Goal: Information Seeking & Learning: Learn about a topic

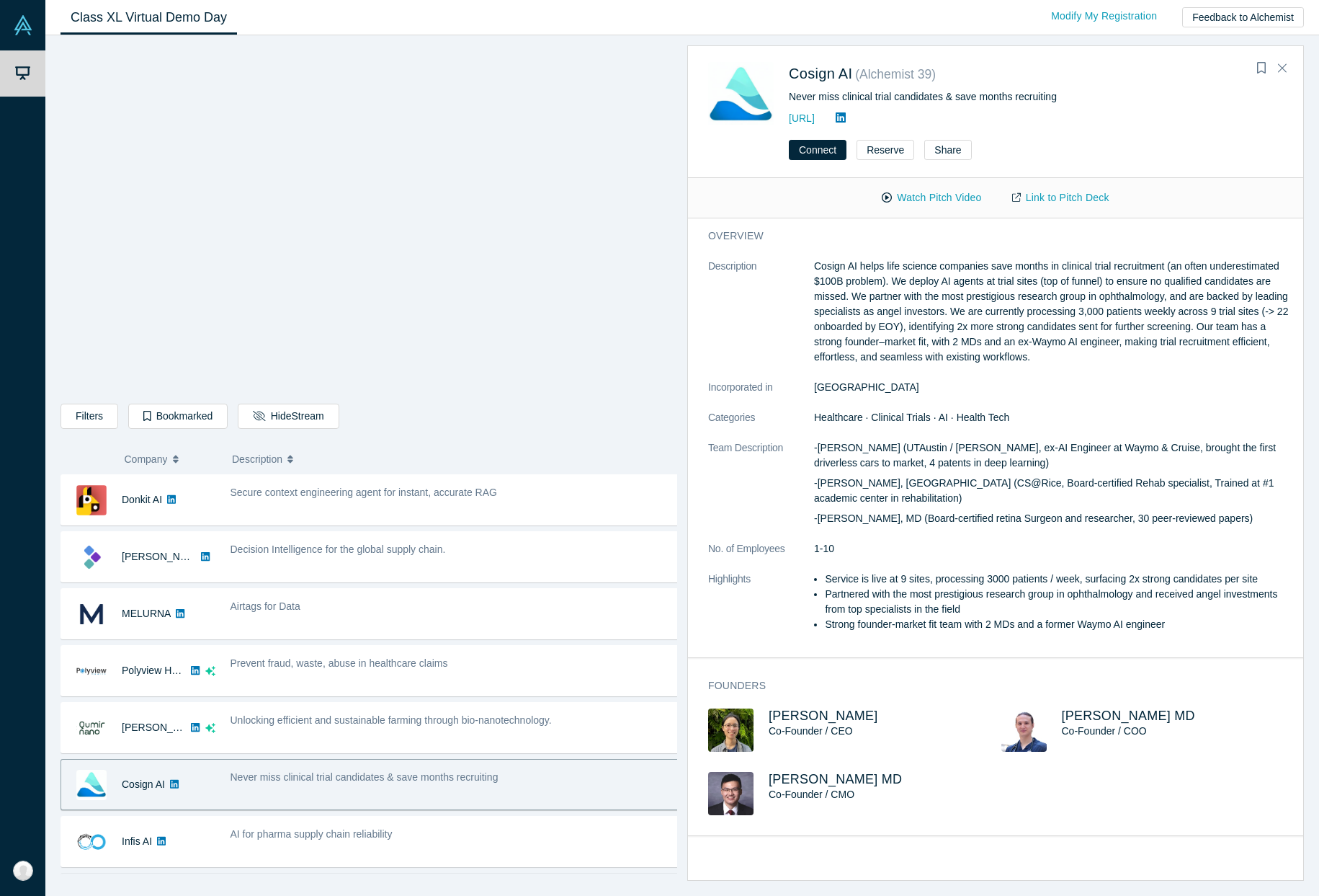
scroll to position [206, 0]
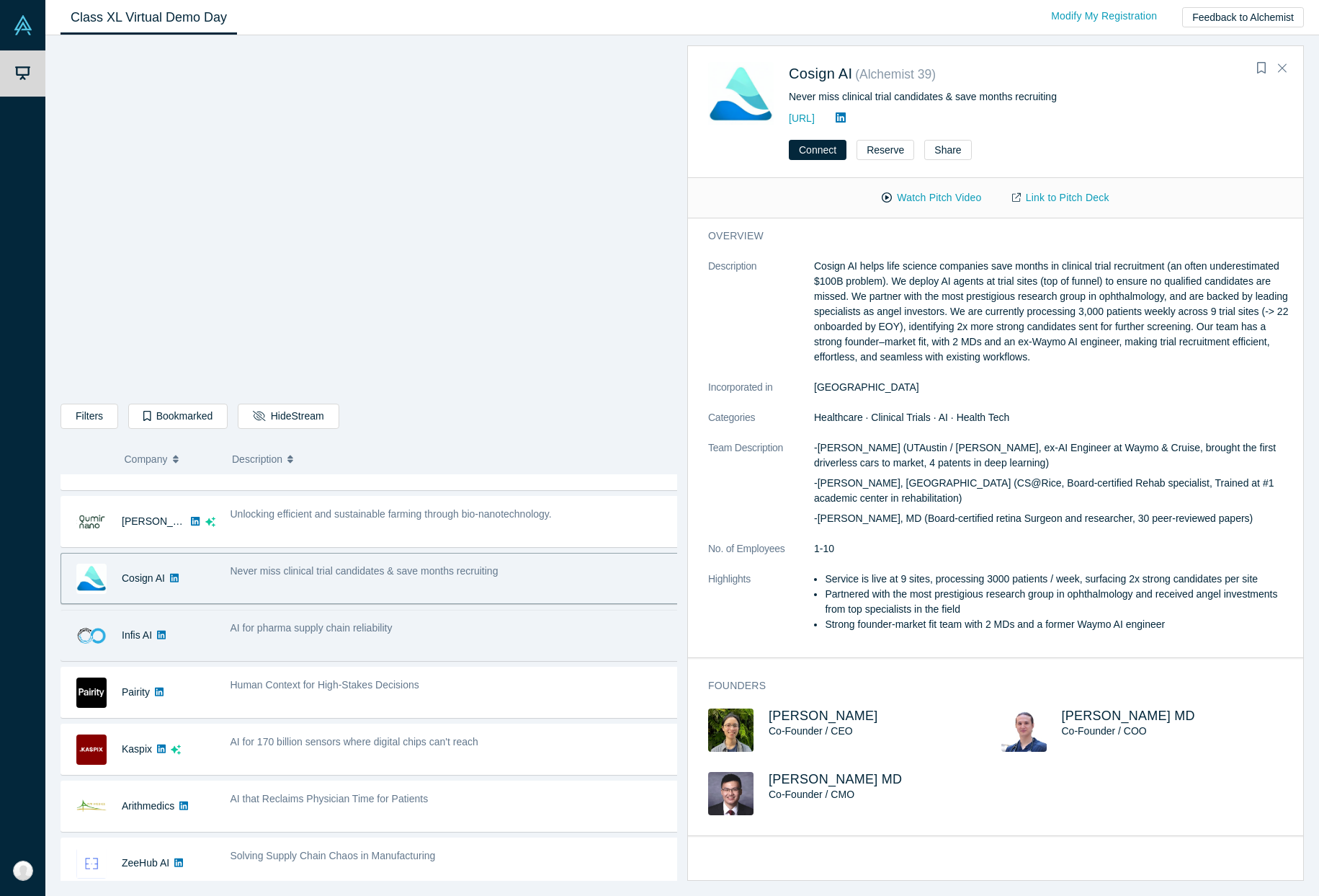
click at [301, 641] on div "AI for pharma supply chain reliability" at bounding box center [454, 635] width 464 height 45
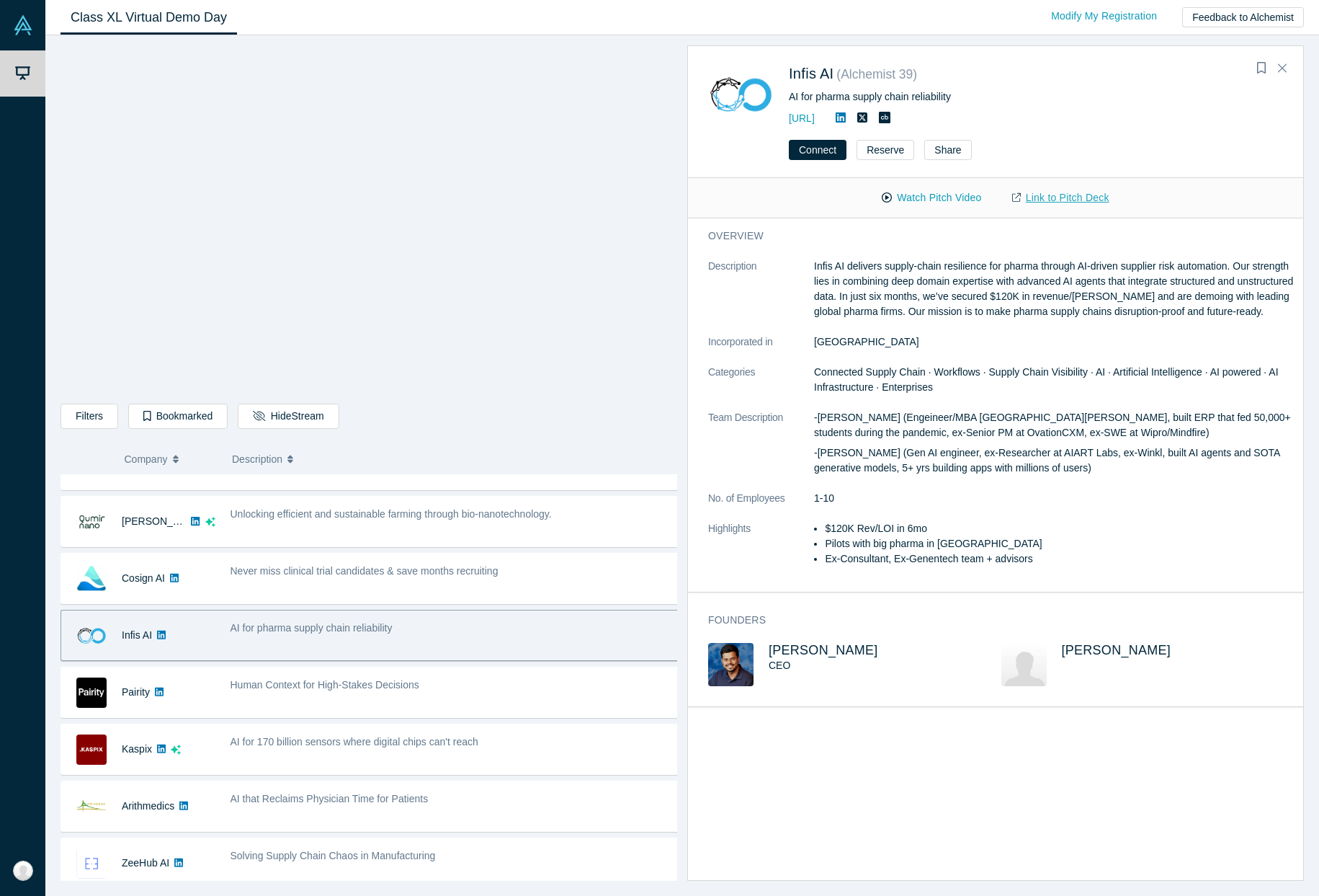
click at [1046, 196] on link "Link to Pitch Deck" at bounding box center [1061, 197] width 128 height 25
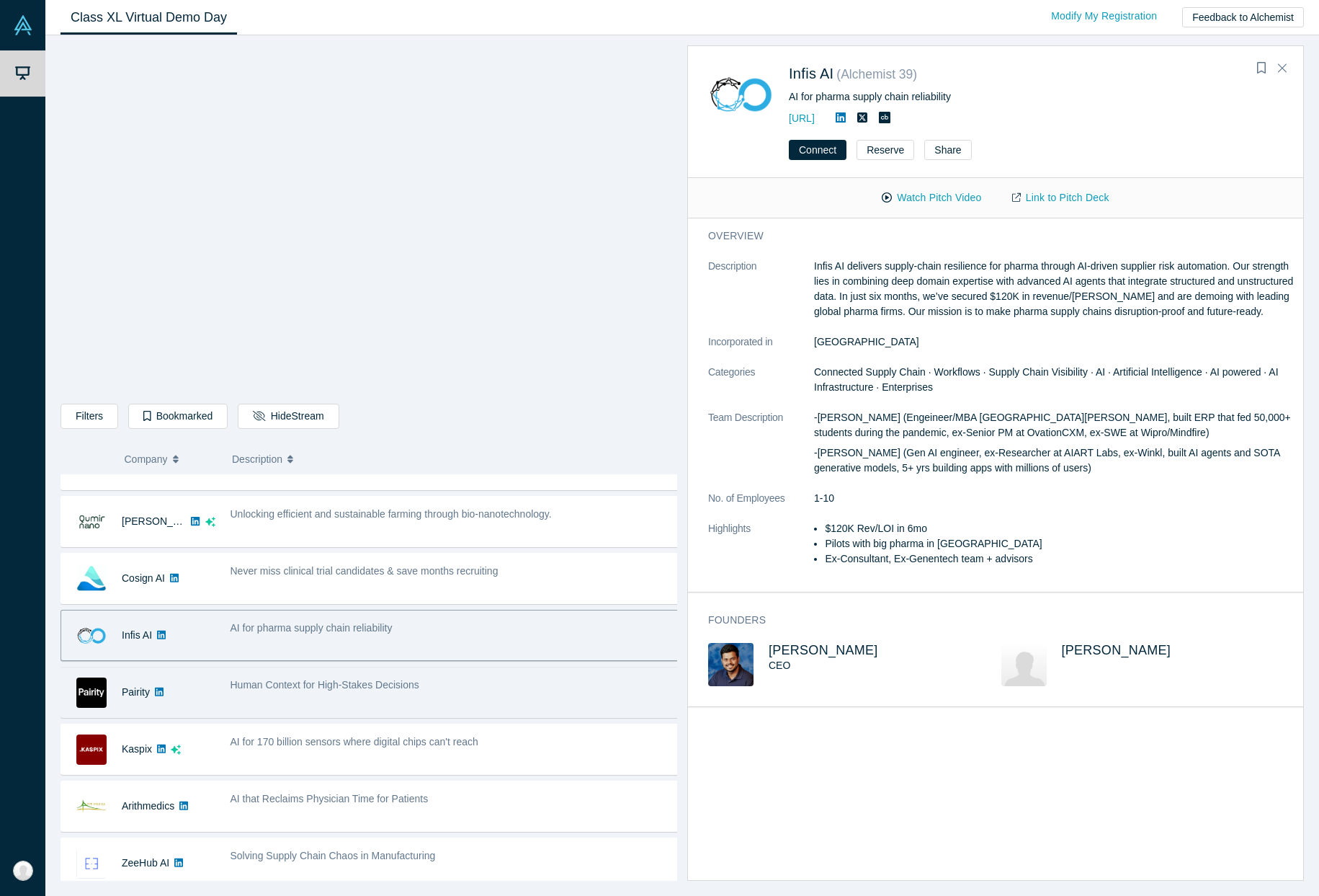
click at [311, 690] on span "Human Context for High-Stakes Decisions" at bounding box center [325, 685] width 189 height 11
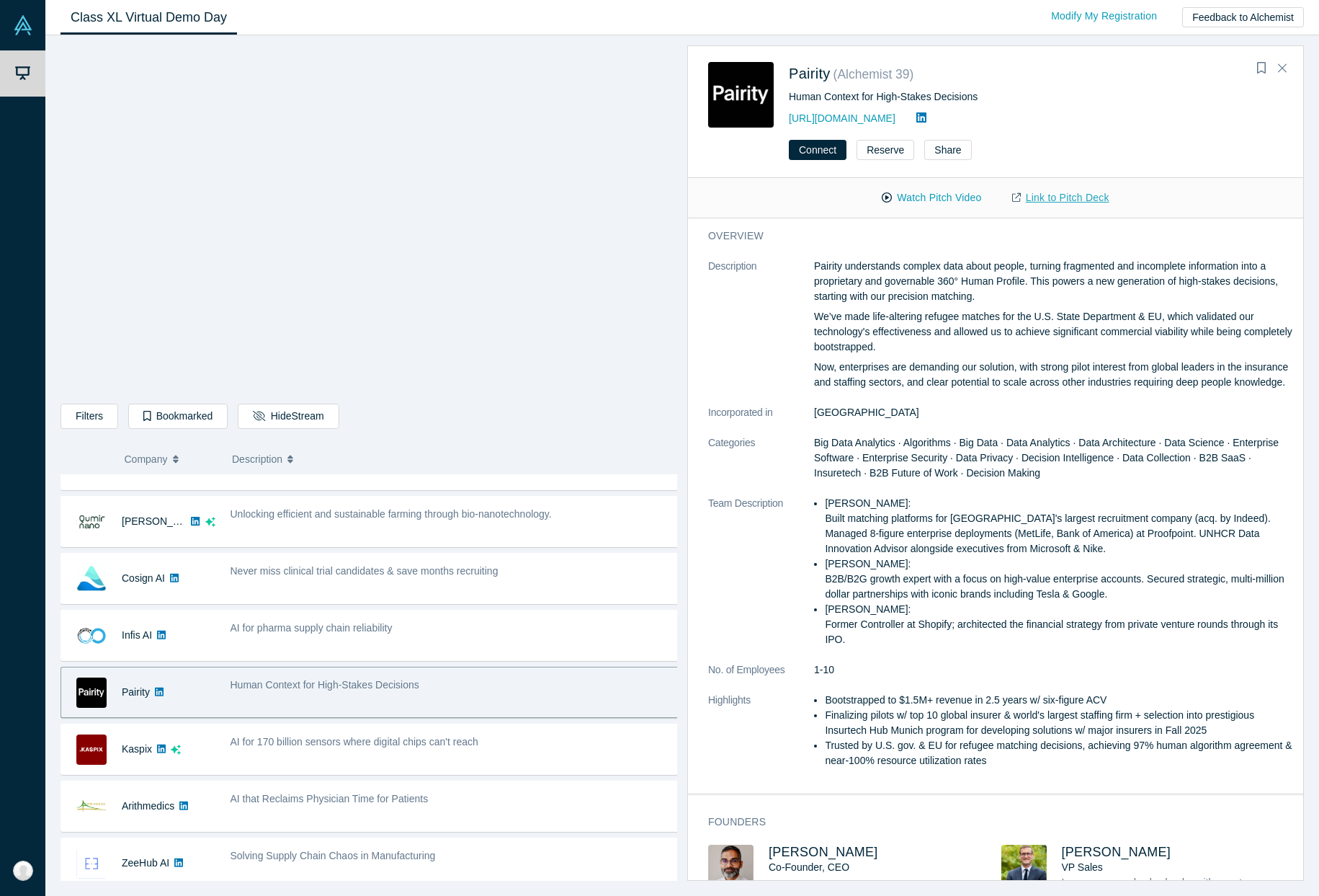
click at [1050, 195] on link "Link to Pitch Deck" at bounding box center [1061, 197] width 128 height 25
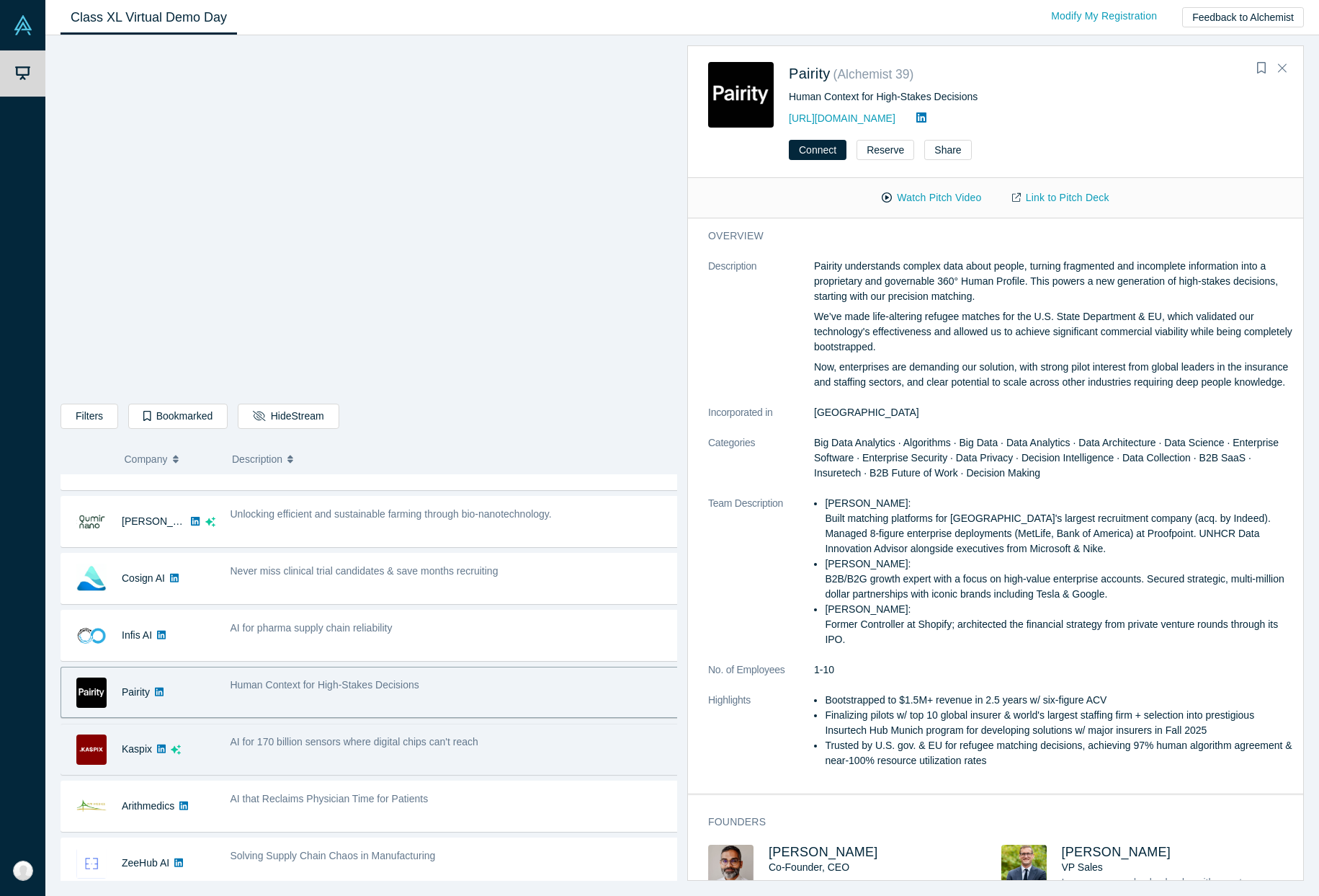
click at [308, 741] on span "AI for 170 billion sensors where digital chips can't reach" at bounding box center [355, 741] width 248 height 11
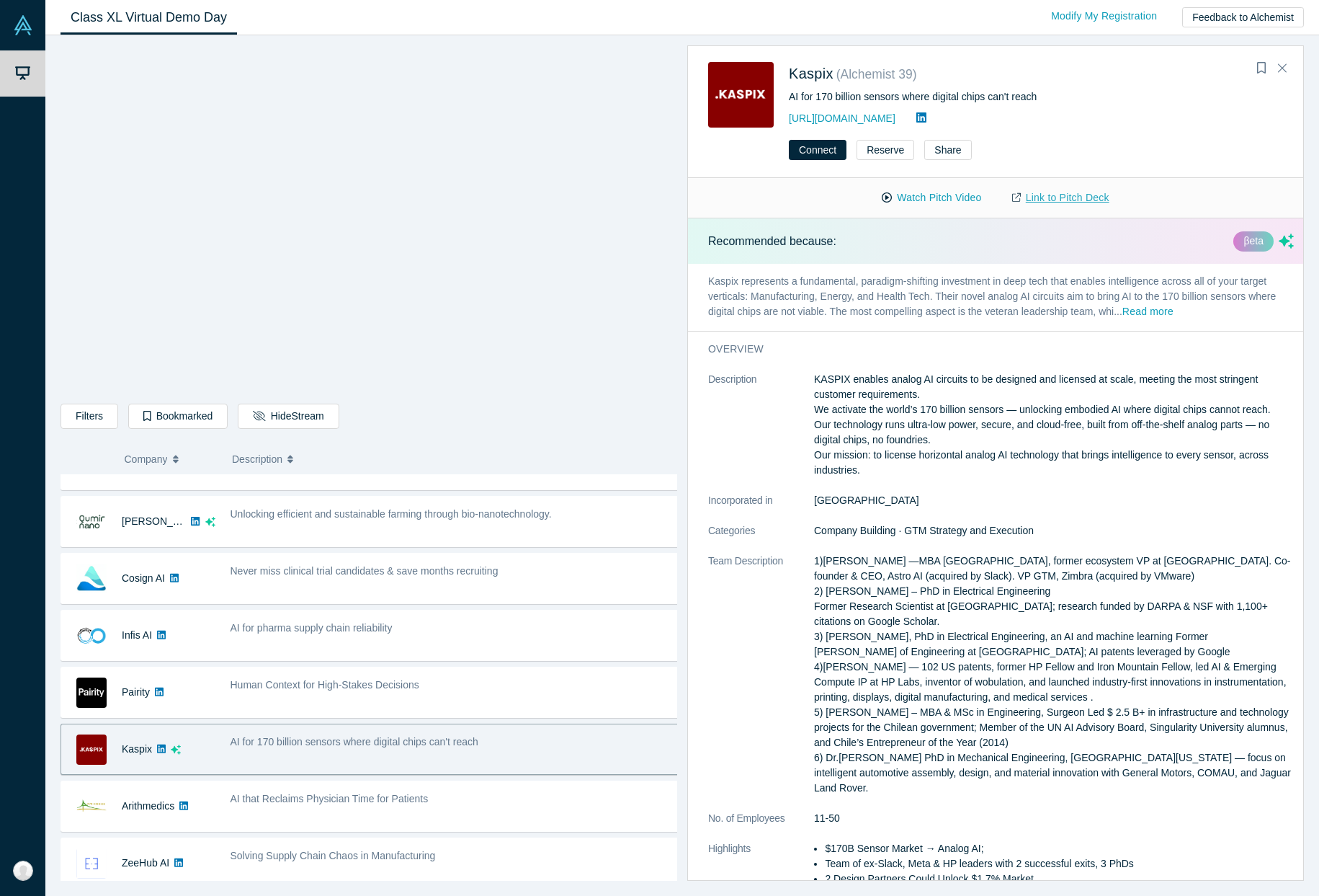
click at [1043, 200] on link "Link to Pitch Deck" at bounding box center [1061, 197] width 128 height 25
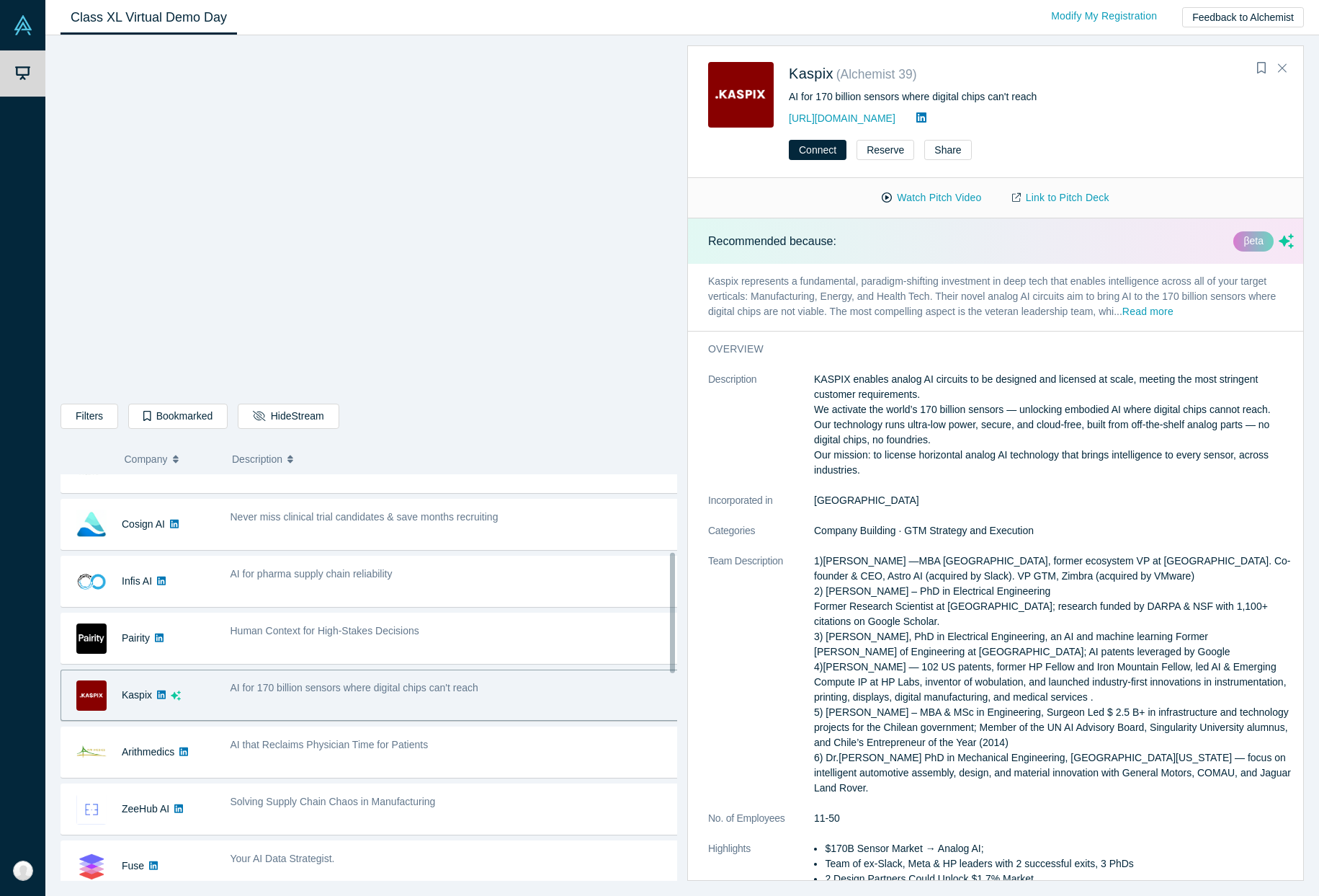
scroll to position [273, 0]
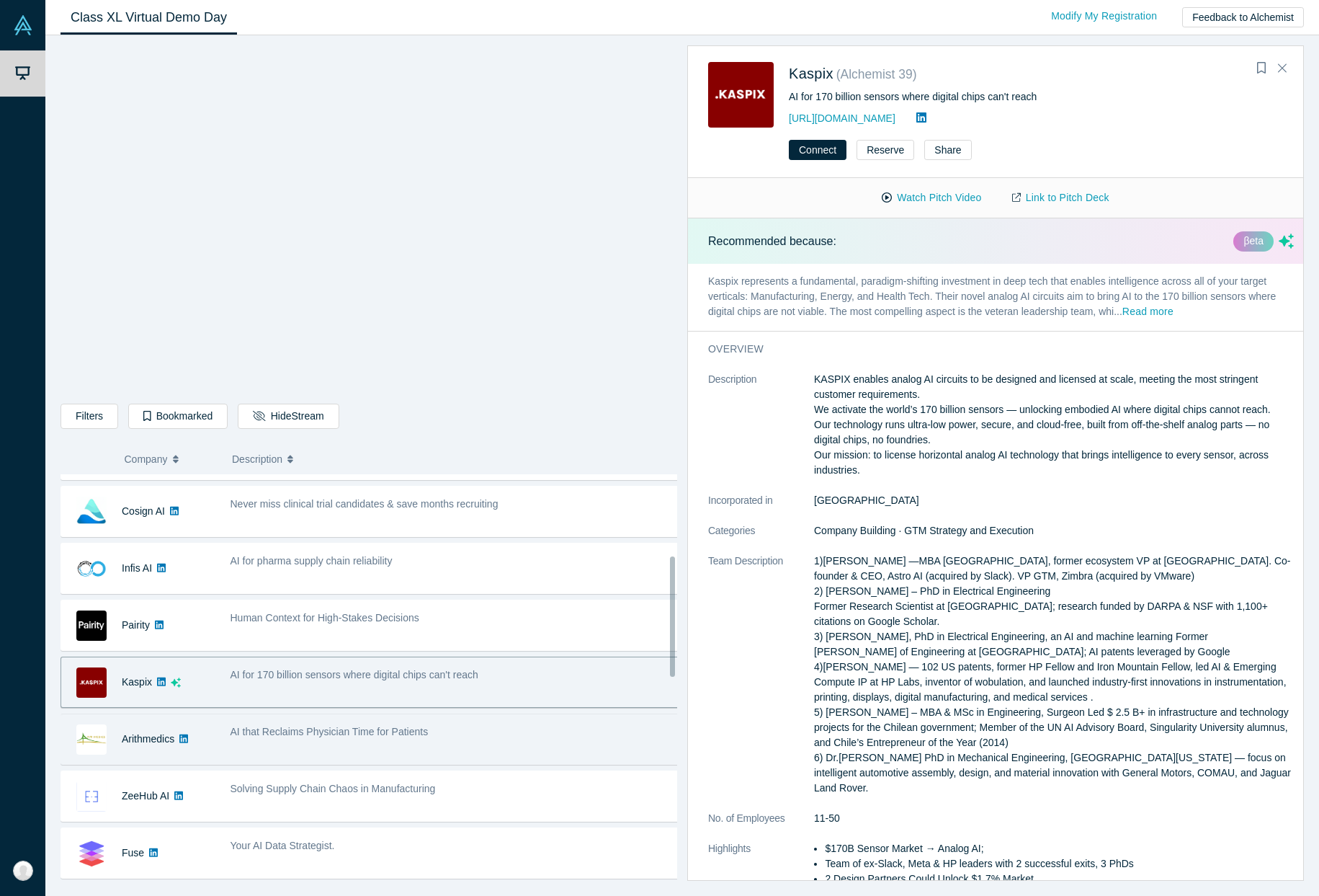
drag, startPoint x: 273, startPoint y: 740, endPoint x: 261, endPoint y: 731, distance: 15.0
click at [273, 739] on div "AI that Reclaims Physician Time for Patients" at bounding box center [454, 738] width 464 height 45
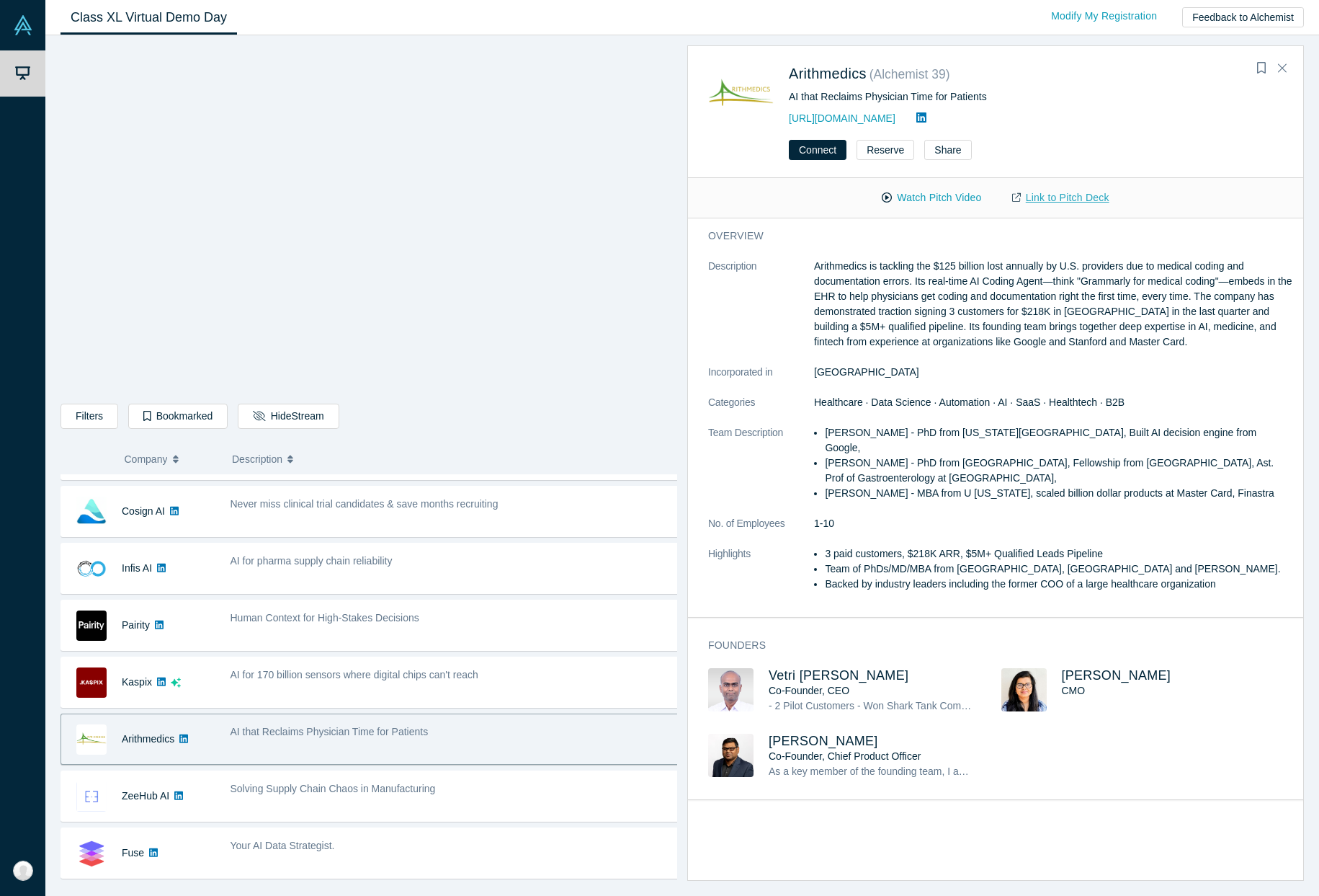
click at [1041, 191] on link "Link to Pitch Deck" at bounding box center [1061, 197] width 128 height 25
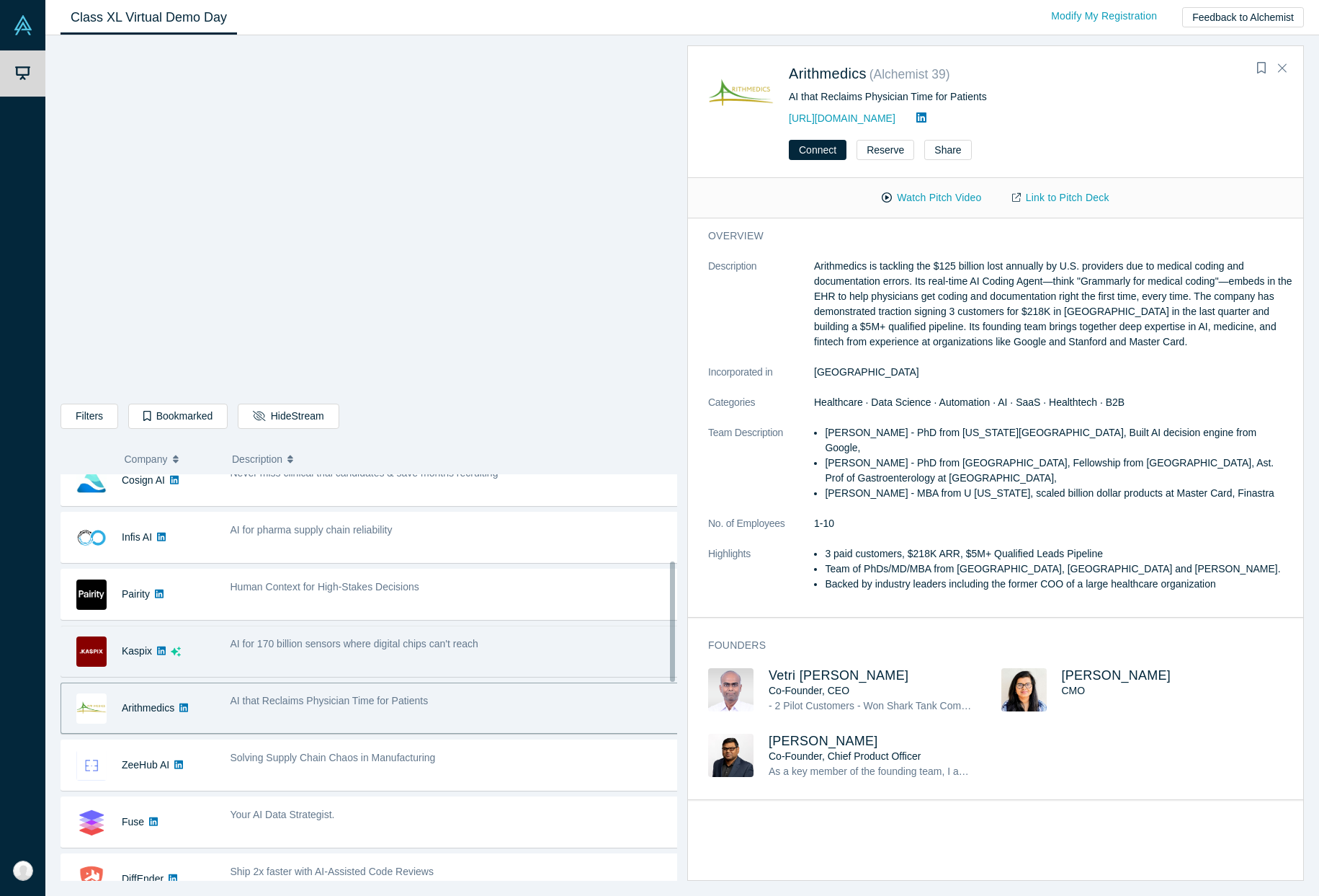
scroll to position [489, 0]
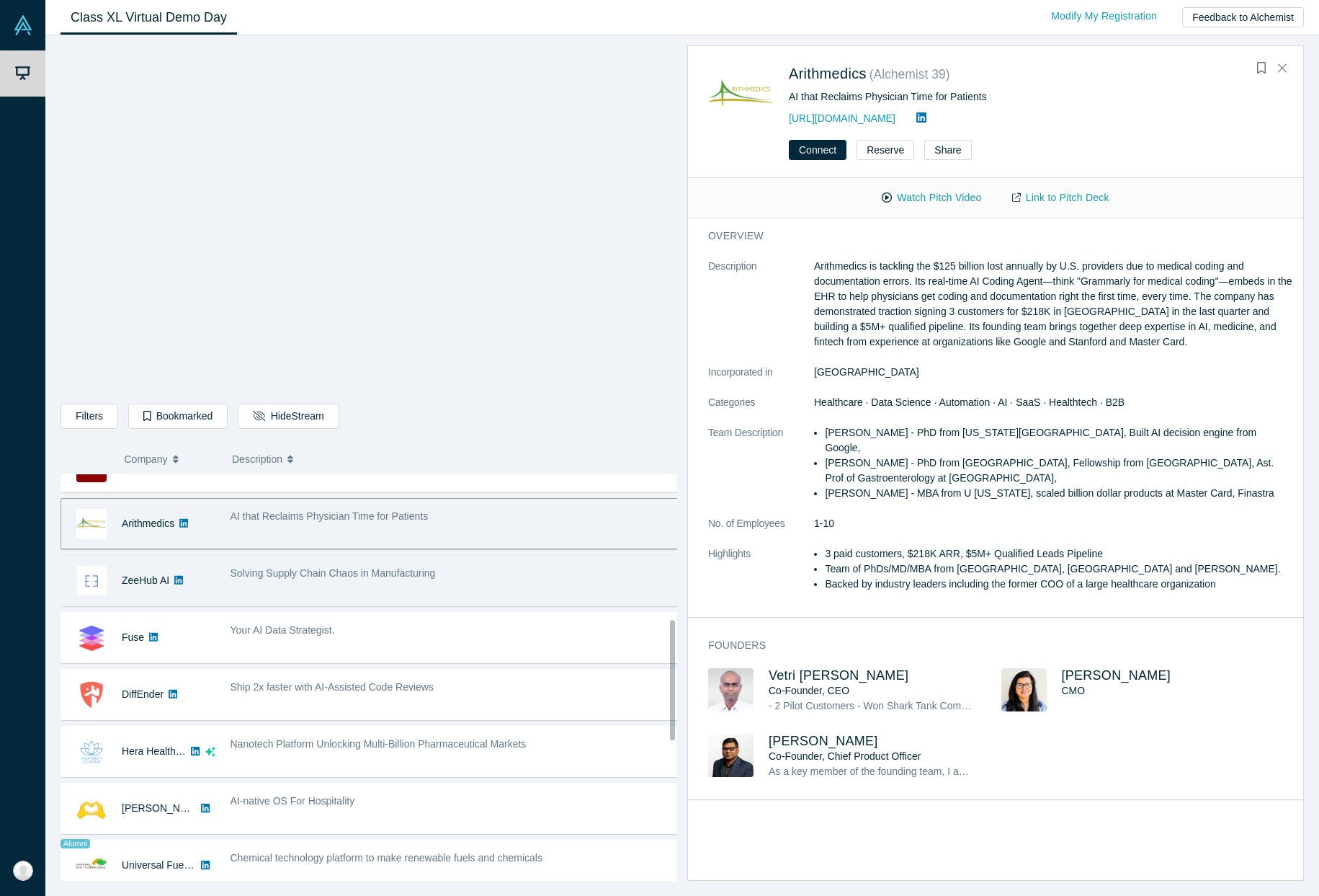
click at [255, 576] on span "Solving Supply Chain Chaos in Manufacturing" at bounding box center [333, 572] width 205 height 11
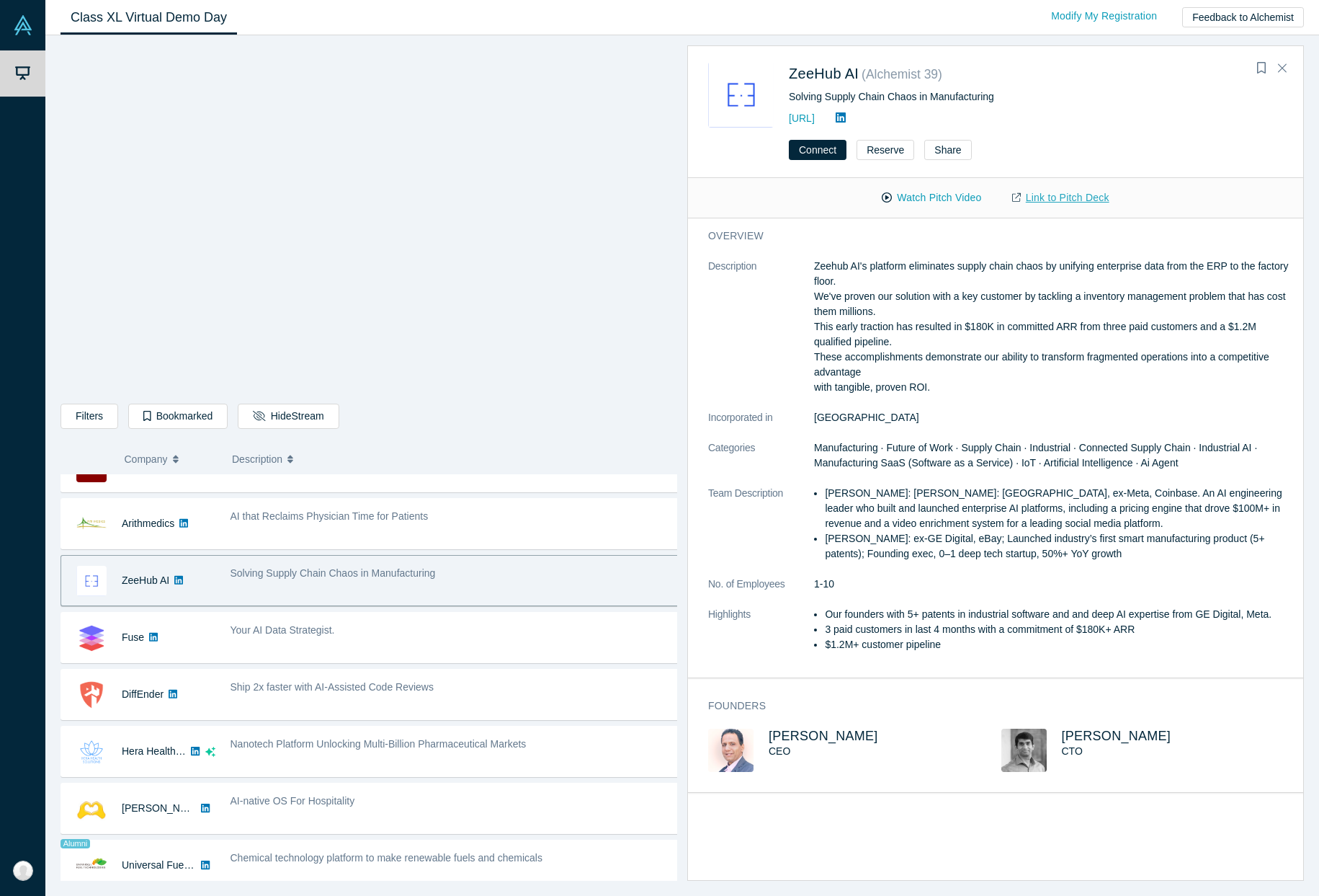
click at [1049, 197] on link "Link to Pitch Deck" at bounding box center [1061, 197] width 128 height 25
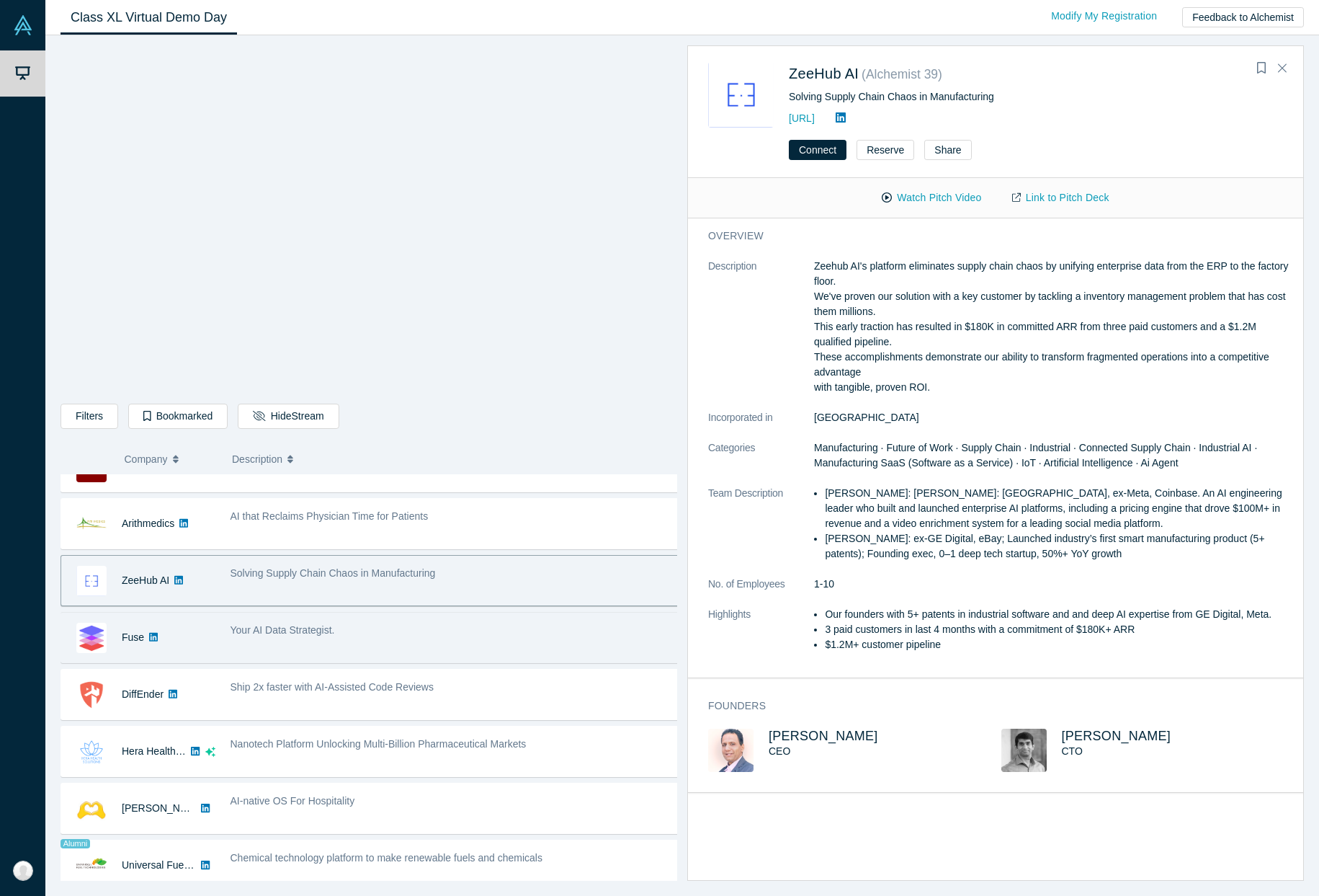
click at [252, 649] on div "Your AI Data Strategist." at bounding box center [454, 637] width 464 height 45
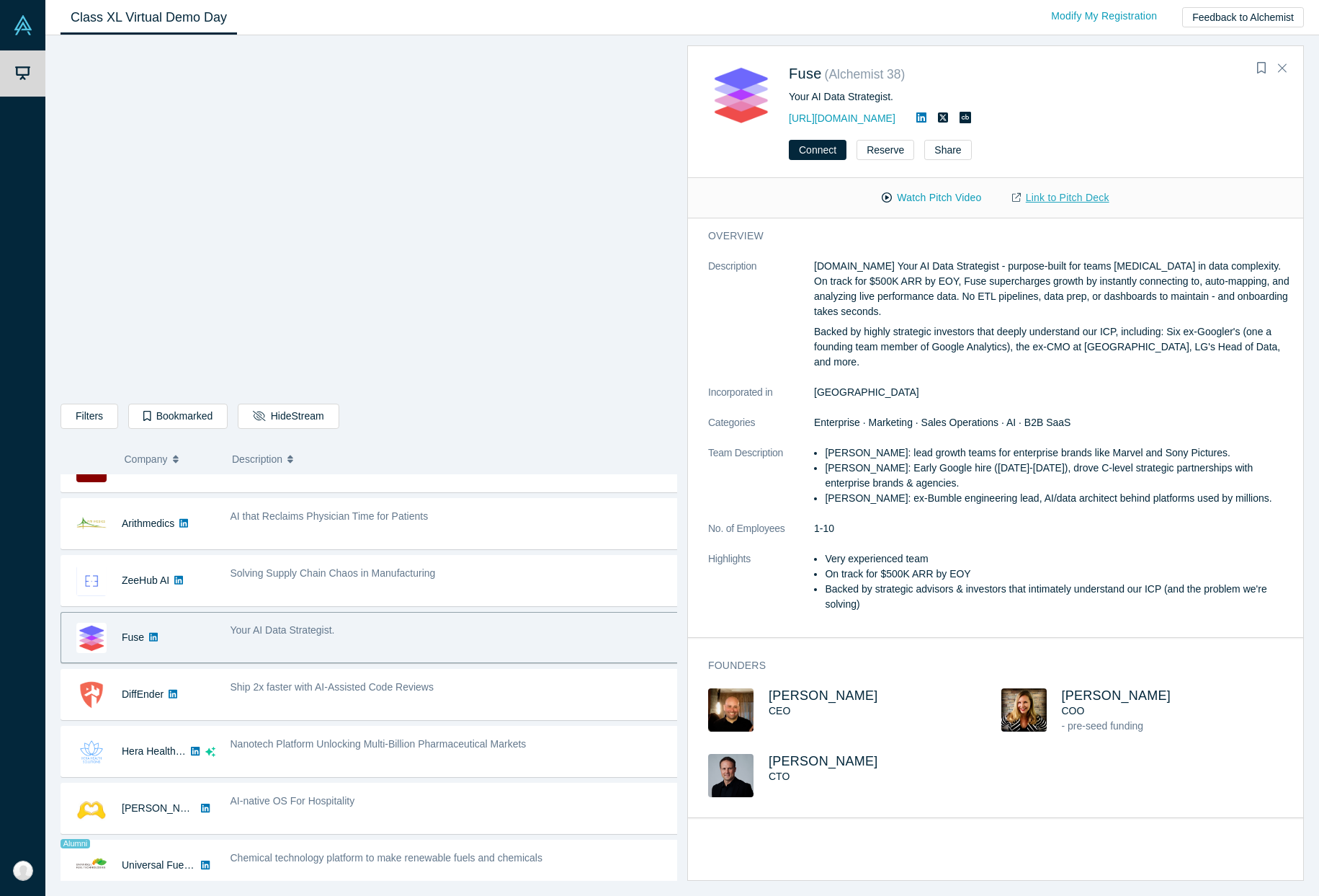
click at [1040, 197] on link "Link to Pitch Deck" at bounding box center [1061, 197] width 128 height 25
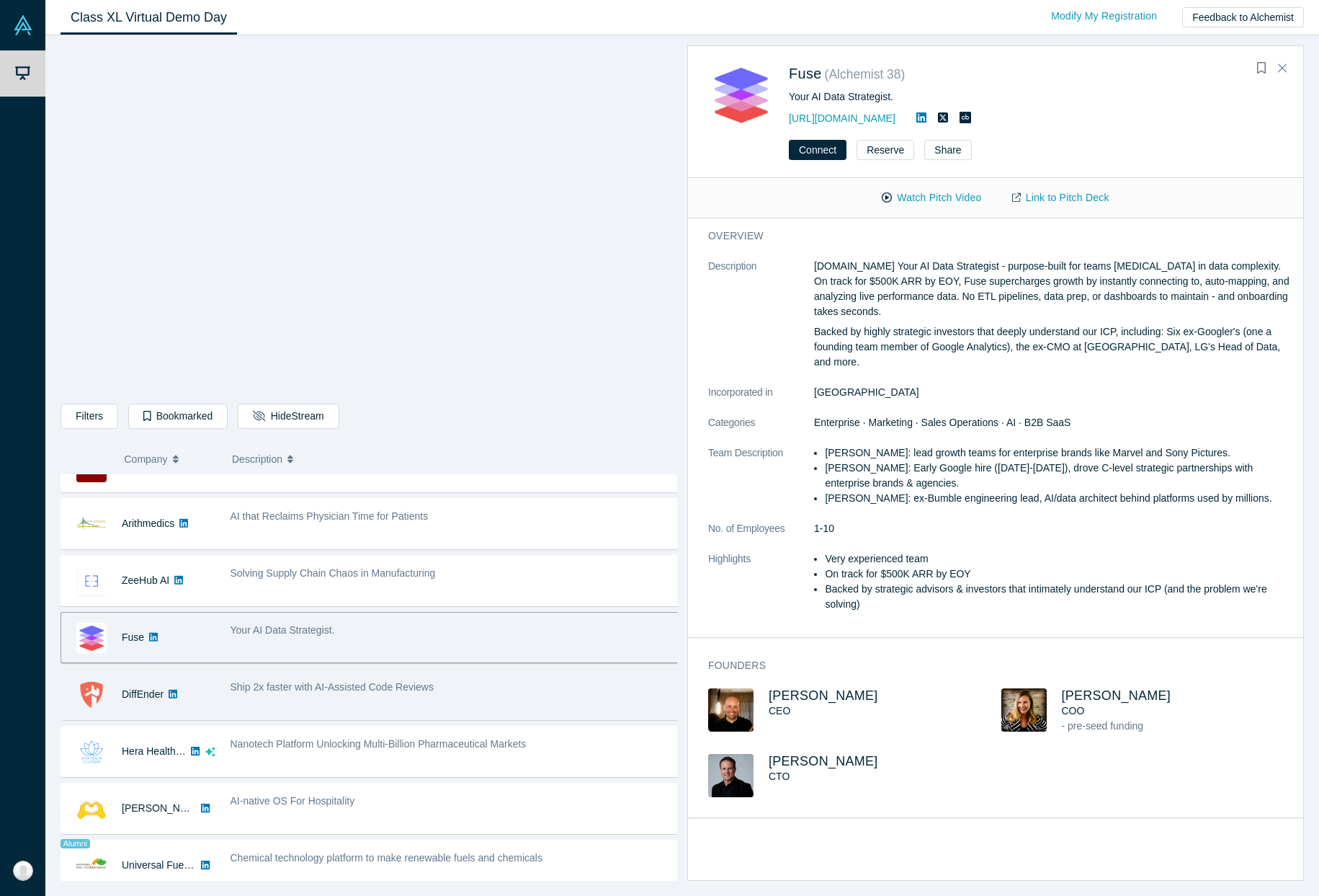
drag, startPoint x: 232, startPoint y: 690, endPoint x: 224, endPoint y: 679, distance: 13.6
click at [232, 690] on span "Ship 2x faster with AI-Assisted Code Reviews" at bounding box center [332, 687] width 204 height 11
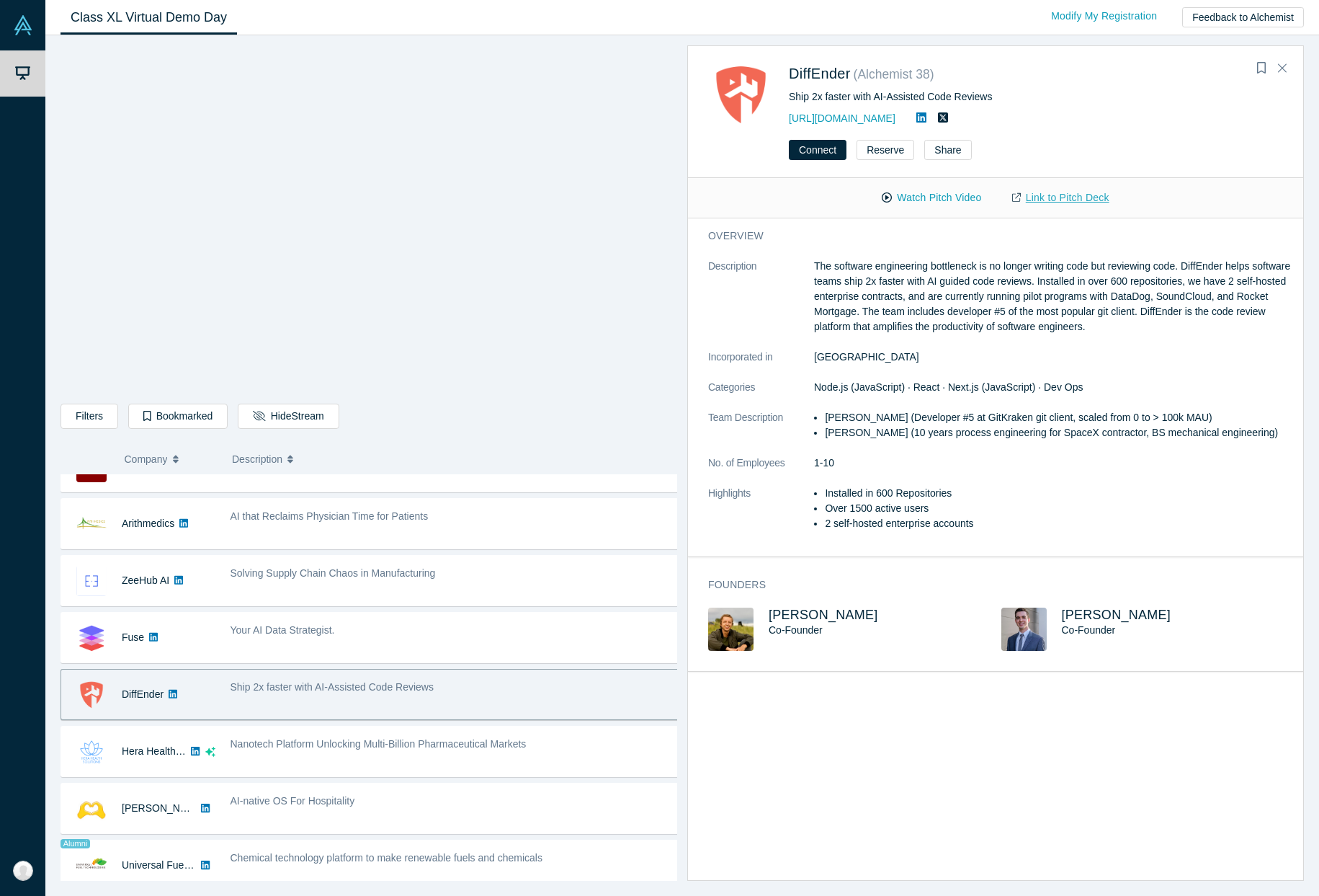
click at [1035, 190] on link "Link to Pitch Deck" at bounding box center [1061, 197] width 128 height 25
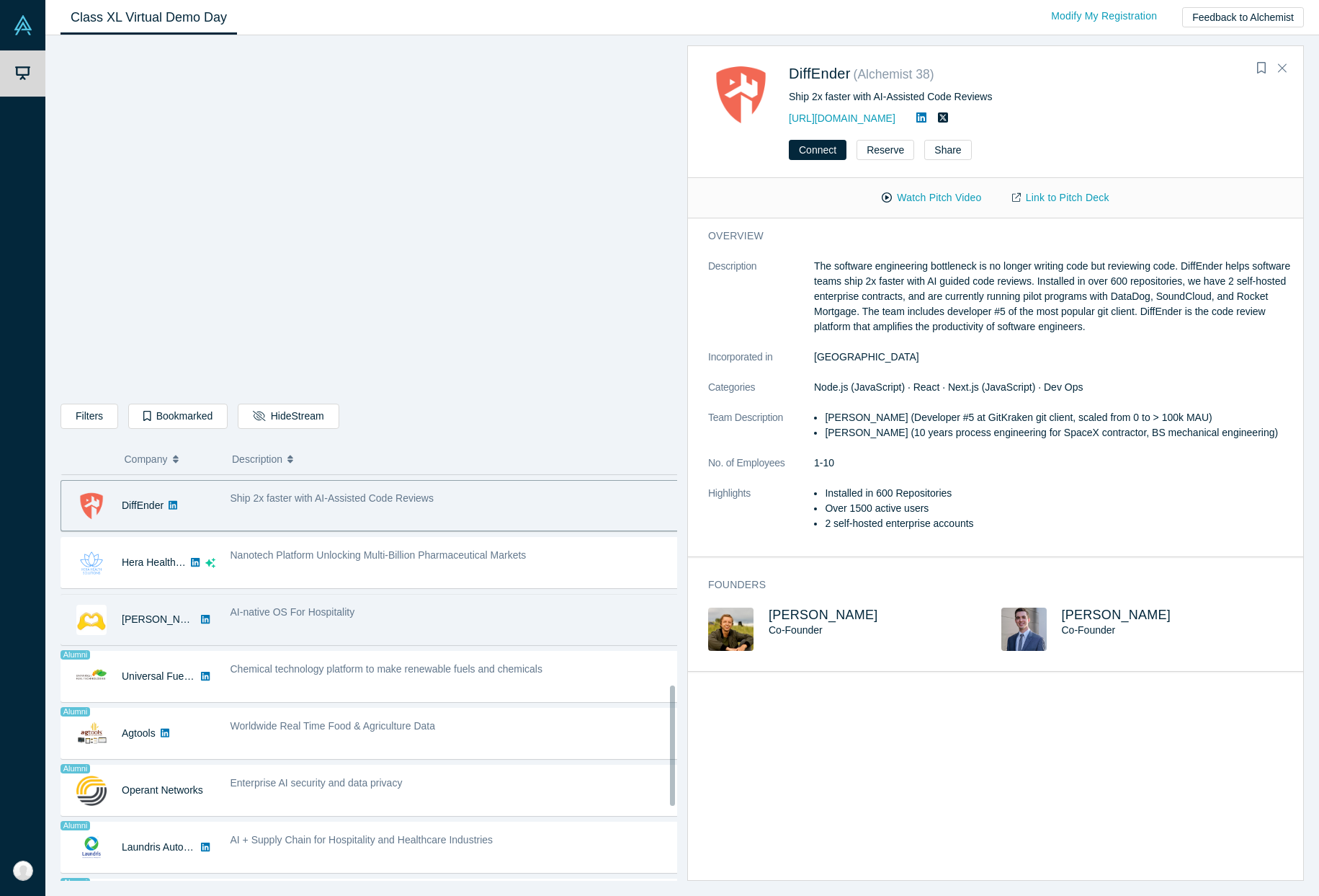
scroll to position [710, 0]
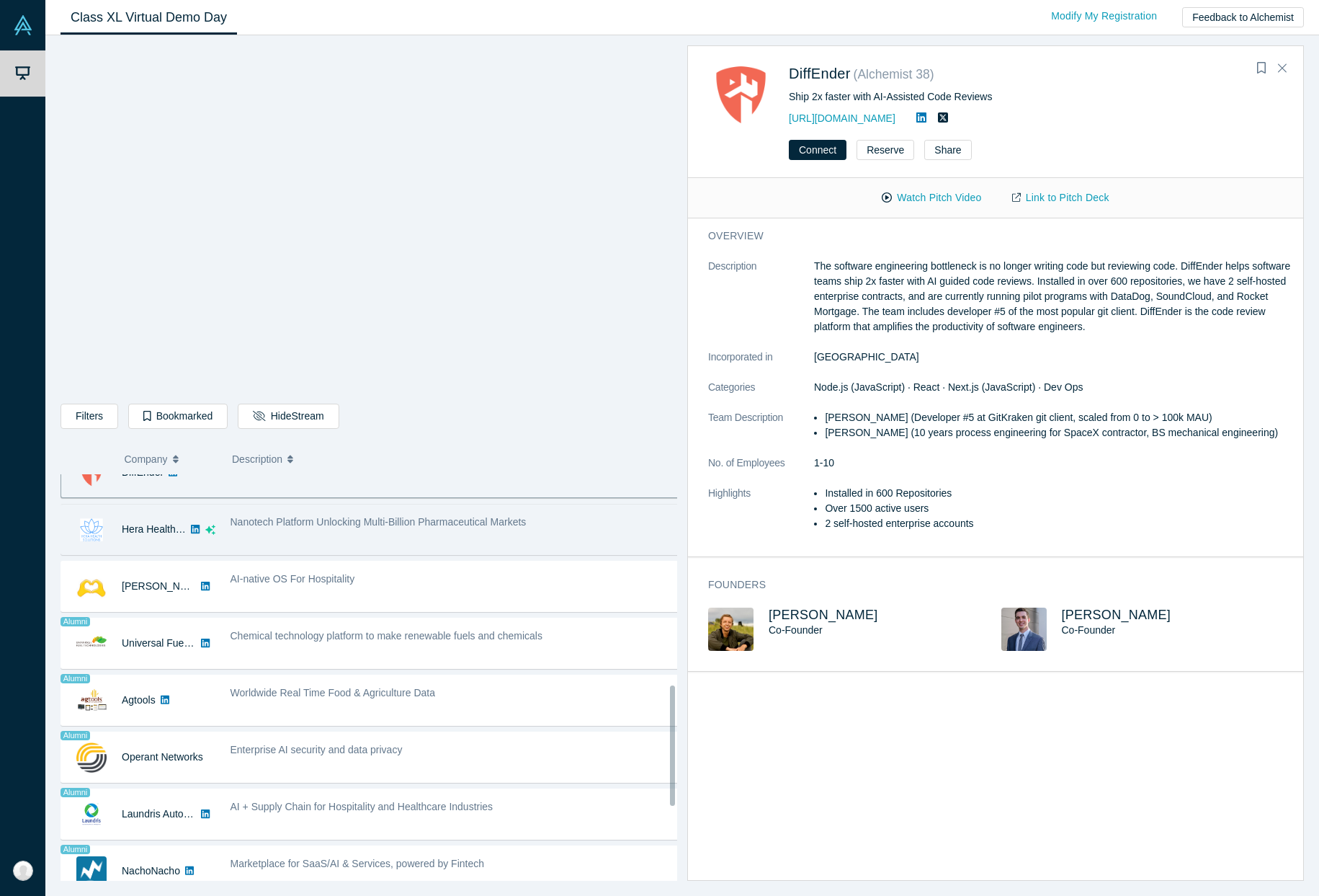
click at [275, 527] on div "Nanotech Platform Unlocking Multi-Billion Pharmaceutical Markets" at bounding box center [455, 522] width 449 height 15
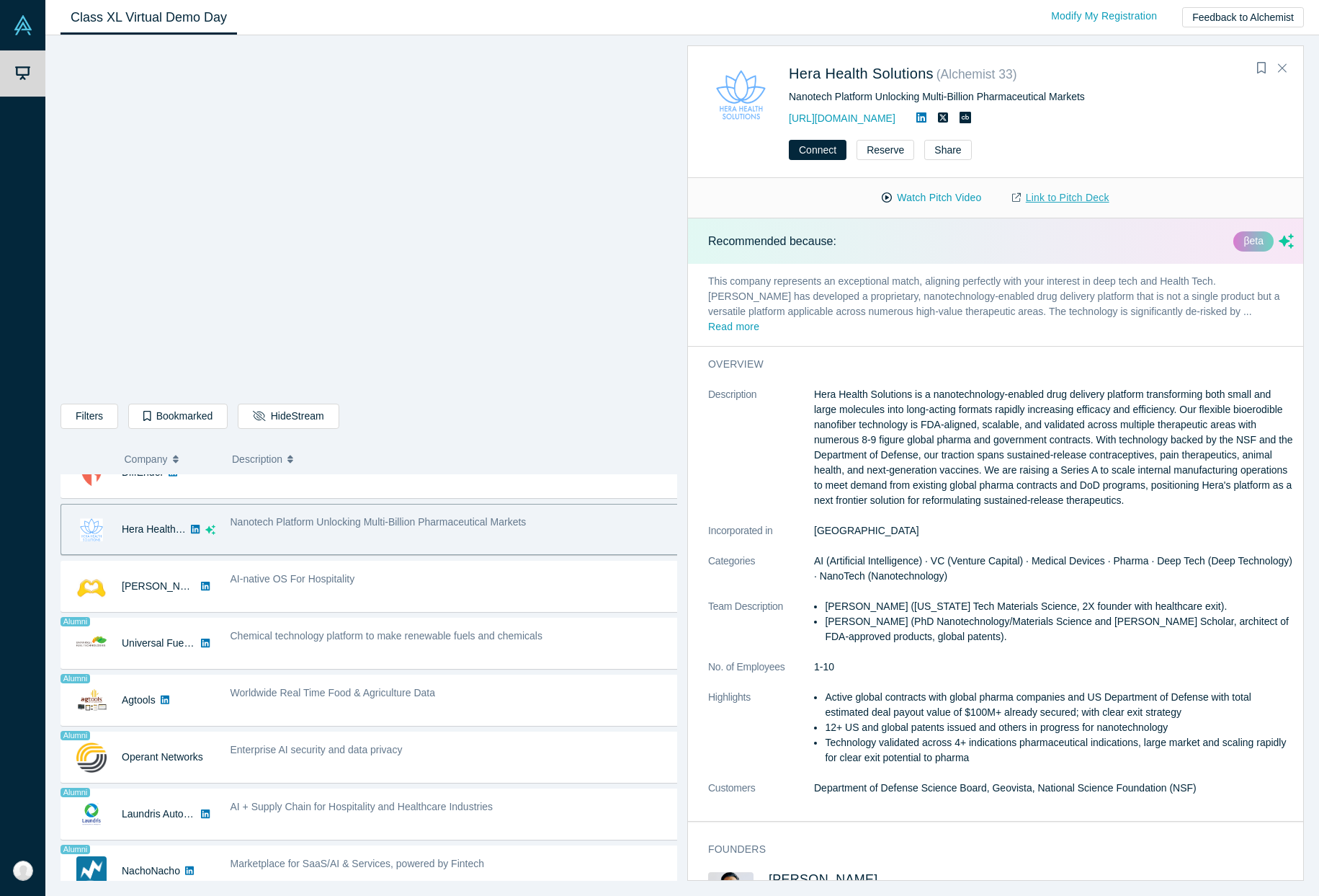
click at [1061, 196] on link "Link to Pitch Deck" at bounding box center [1061, 197] width 128 height 25
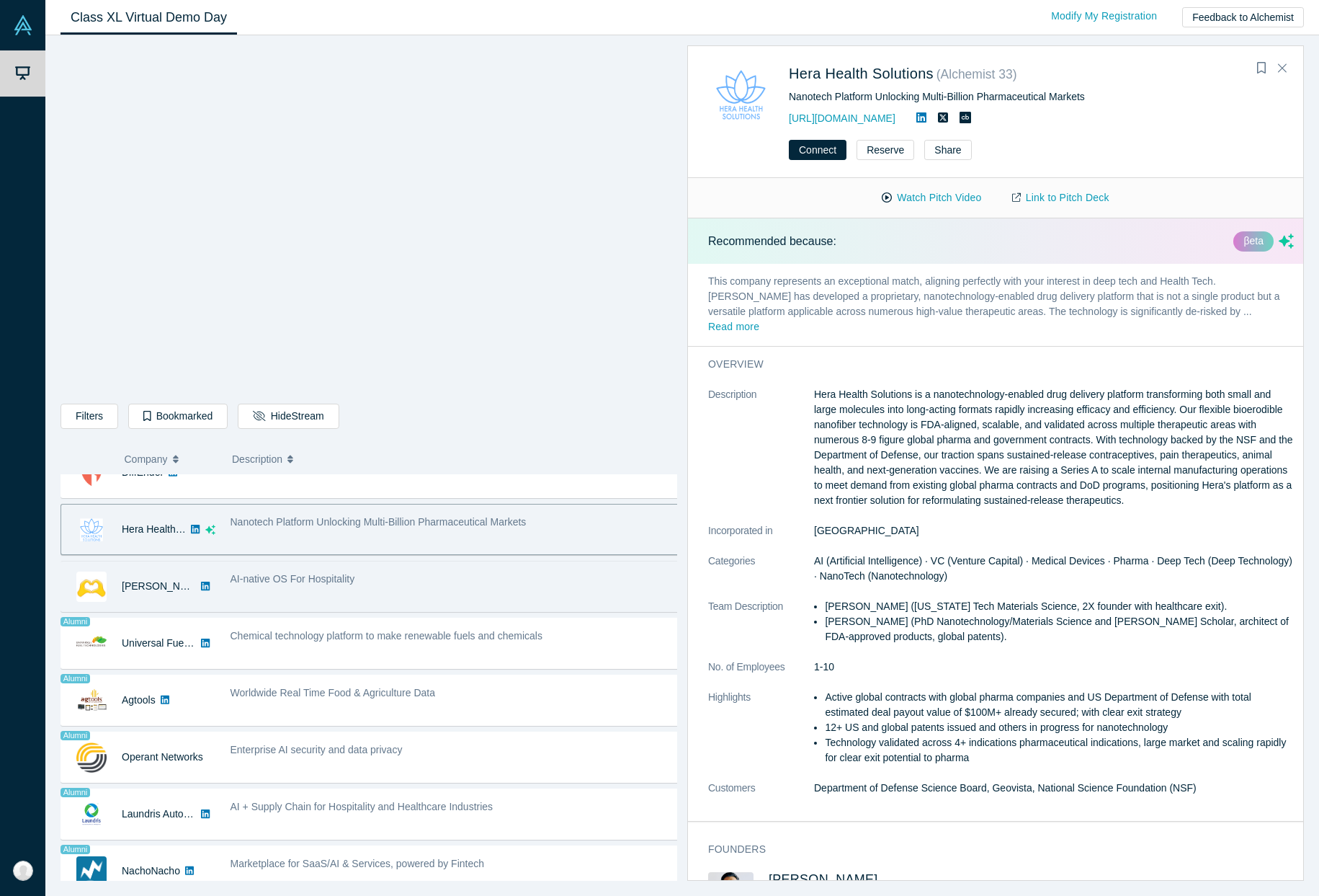
click at [309, 596] on div "AI-native OS For Hospitality" at bounding box center [454, 586] width 464 height 45
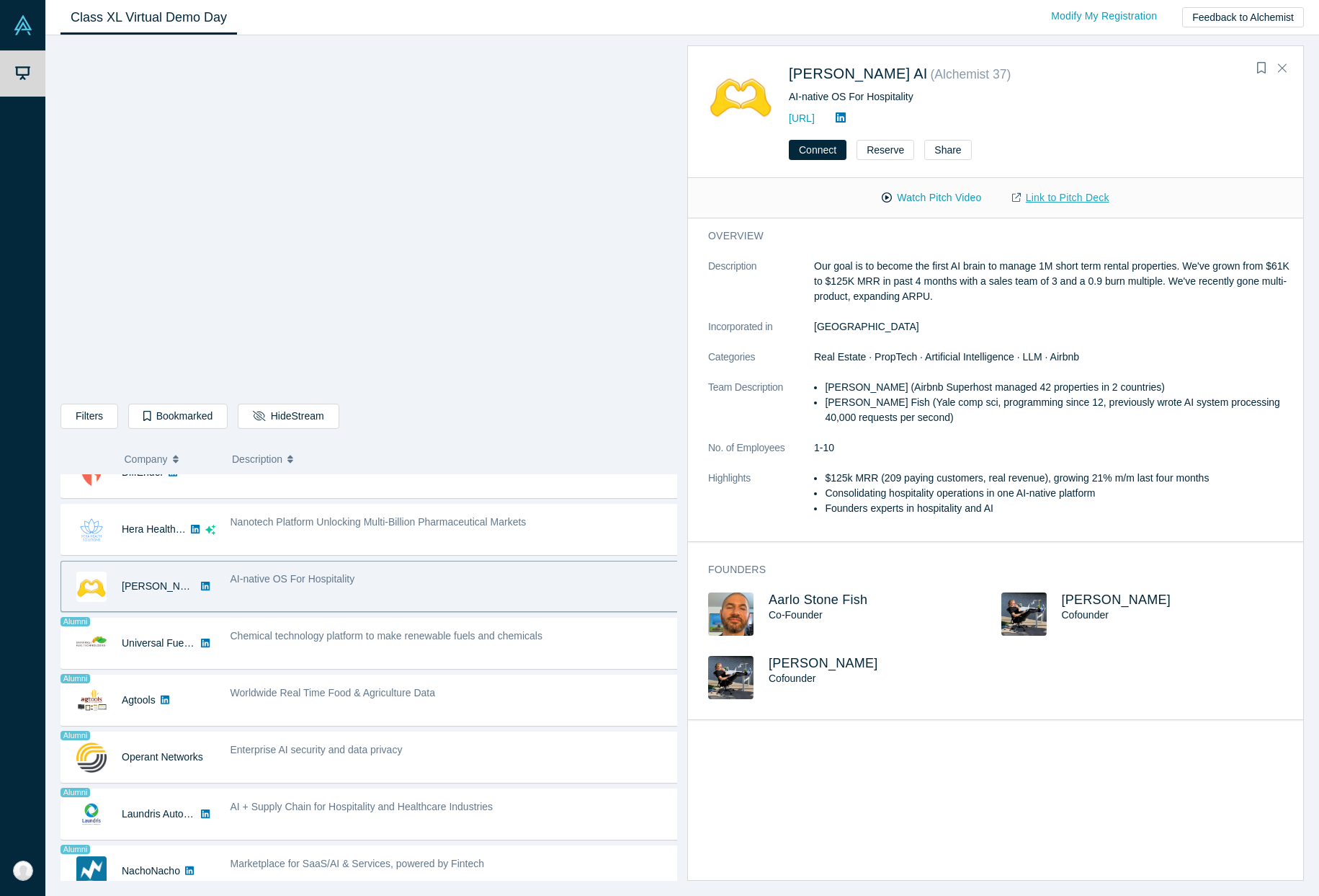
click at [1032, 193] on link "Link to Pitch Deck" at bounding box center [1061, 197] width 128 height 25
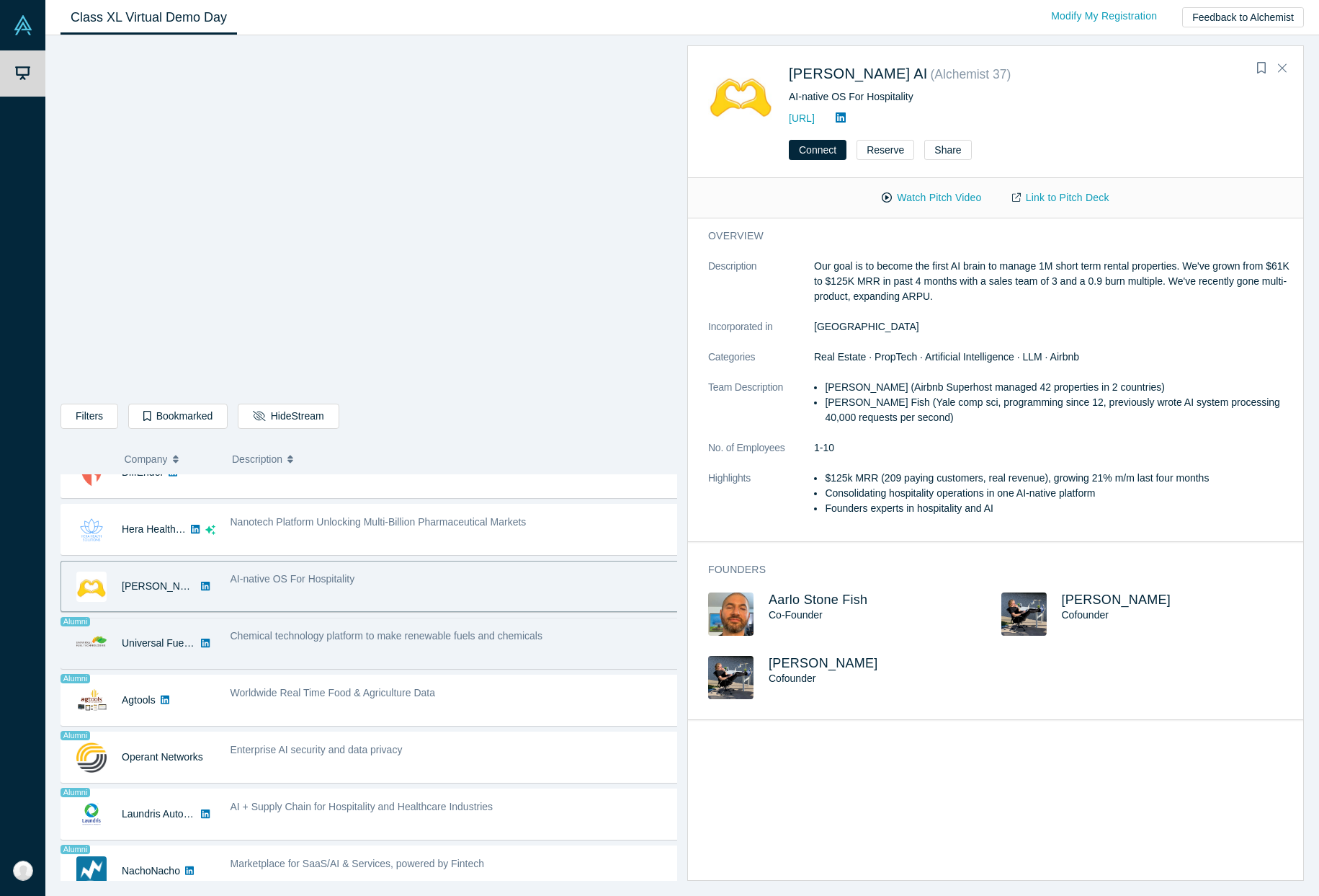
click at [283, 632] on span "Chemical technology platform to make renewable fuels and chemicals" at bounding box center [387, 635] width 312 height 11
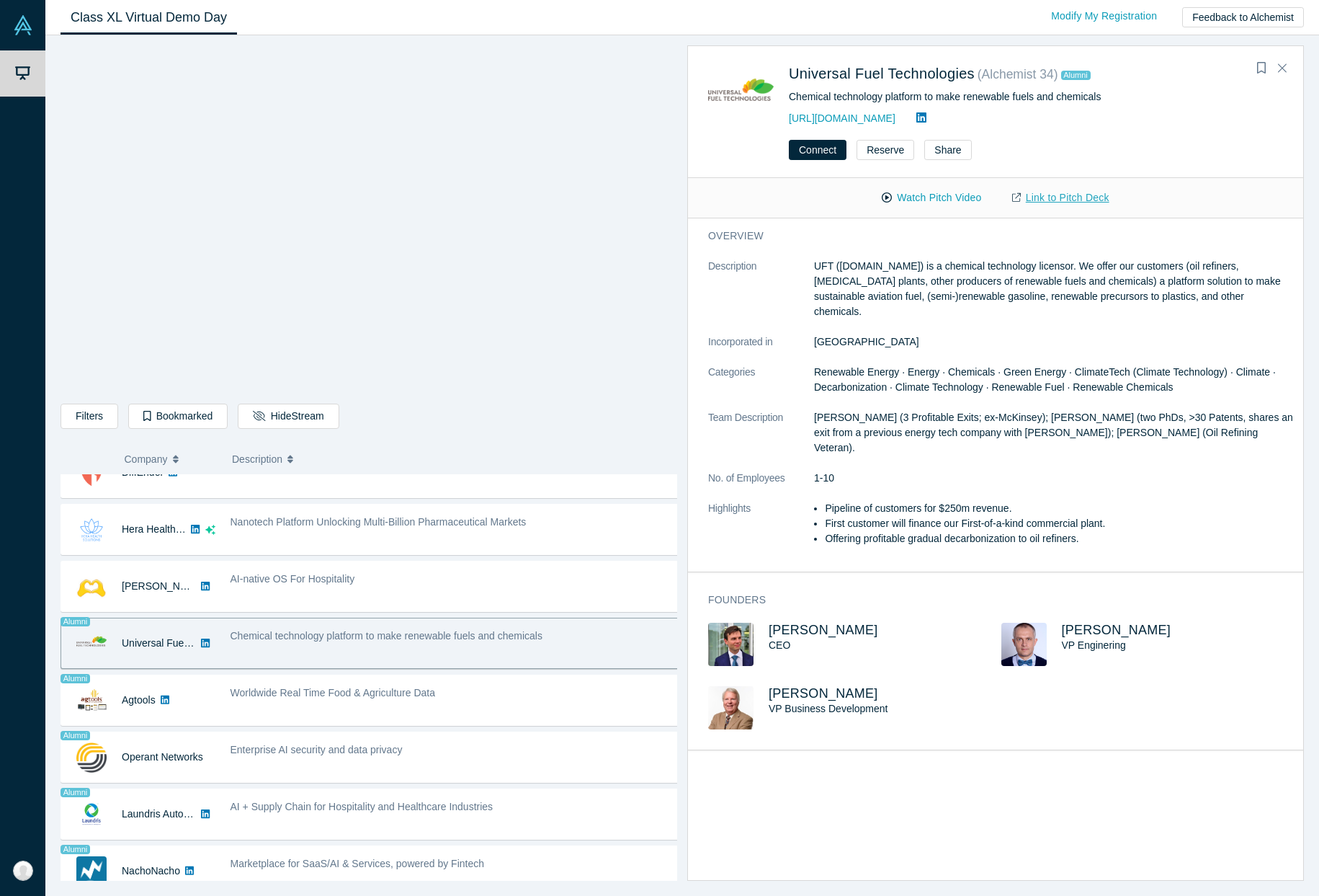
click at [1065, 200] on link "Link to Pitch Deck" at bounding box center [1061, 197] width 128 height 25
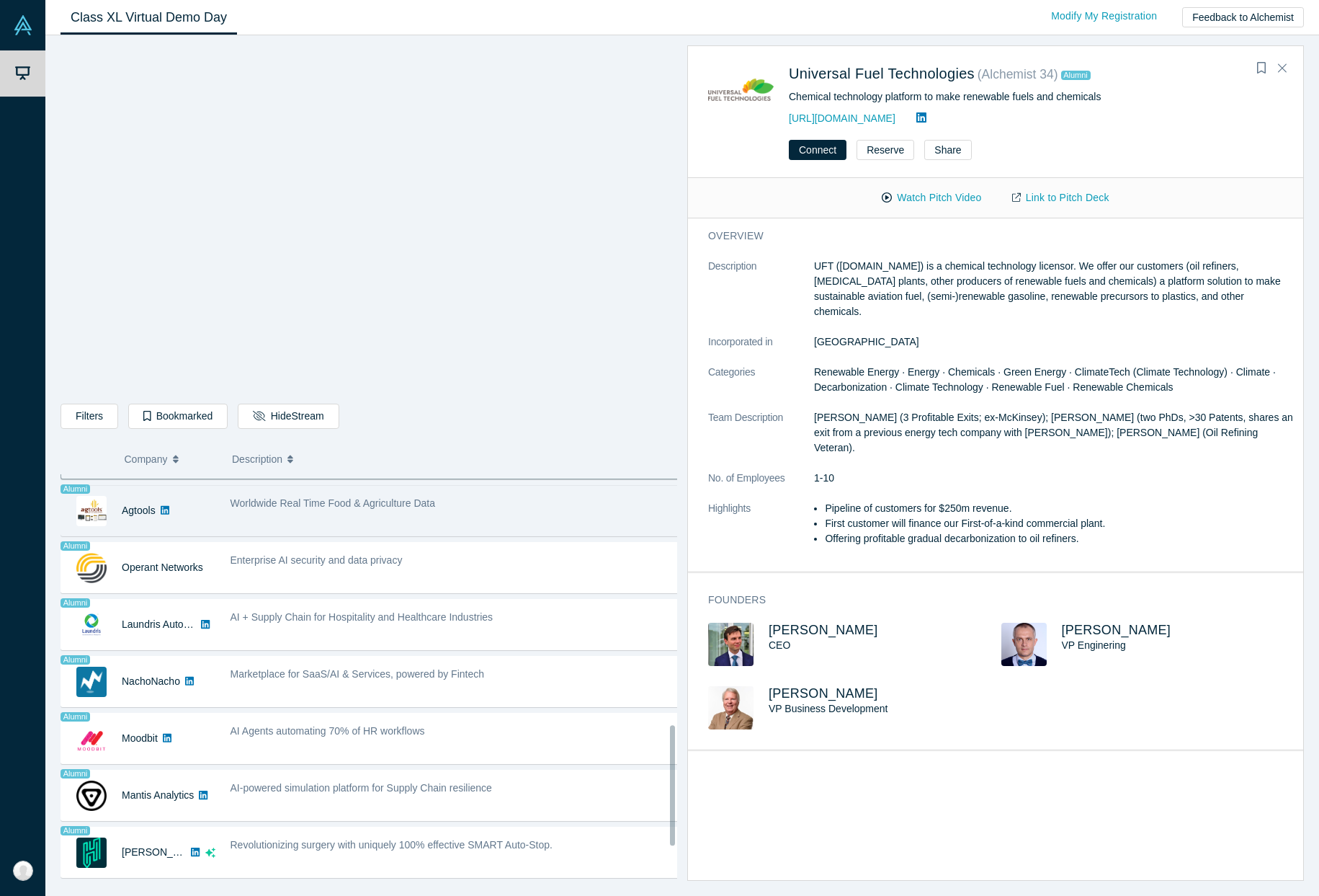
scroll to position [843, 0]
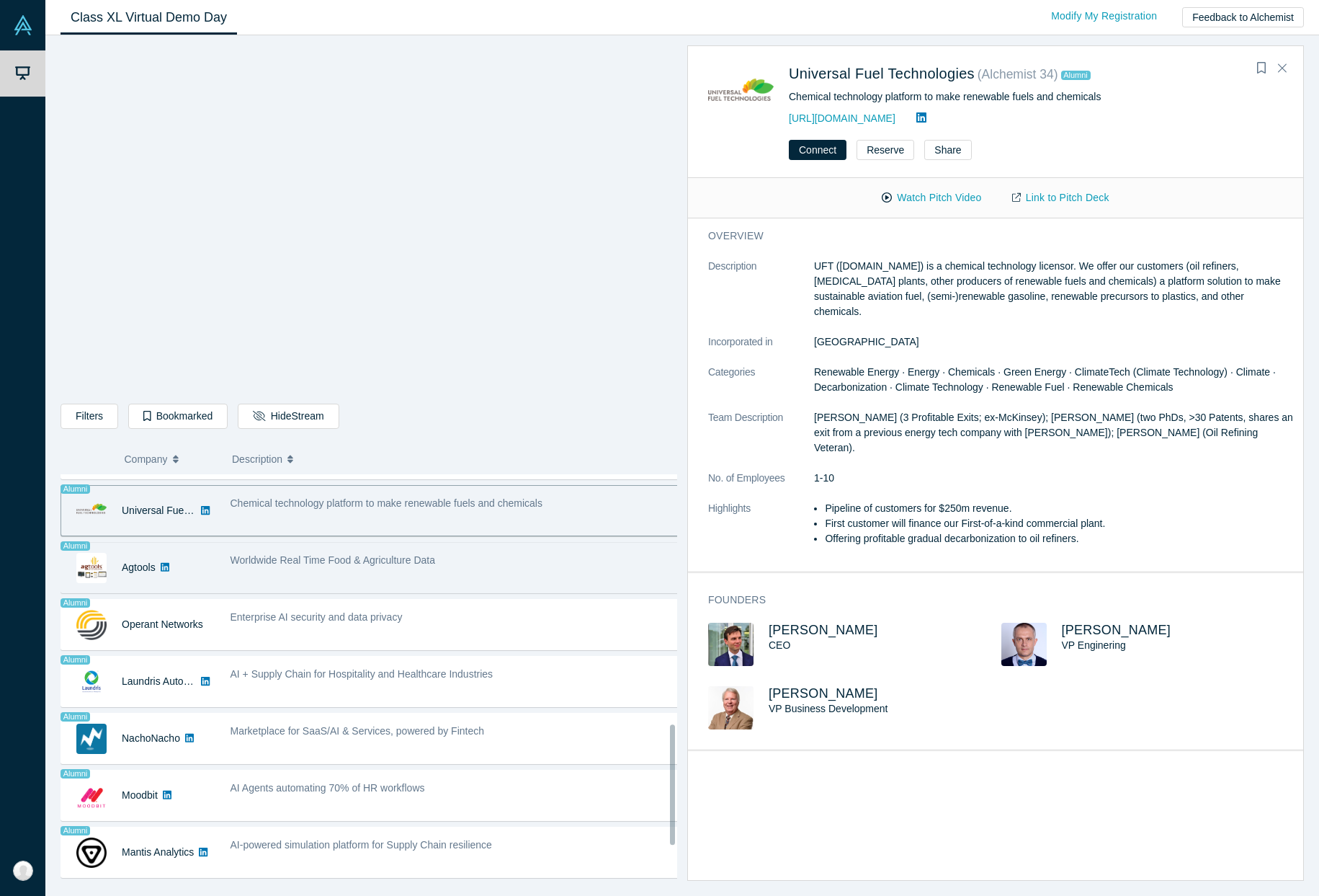
click at [327, 568] on div "Worldwide Real Time Food & Agriculture Data" at bounding box center [454, 568] width 464 height 45
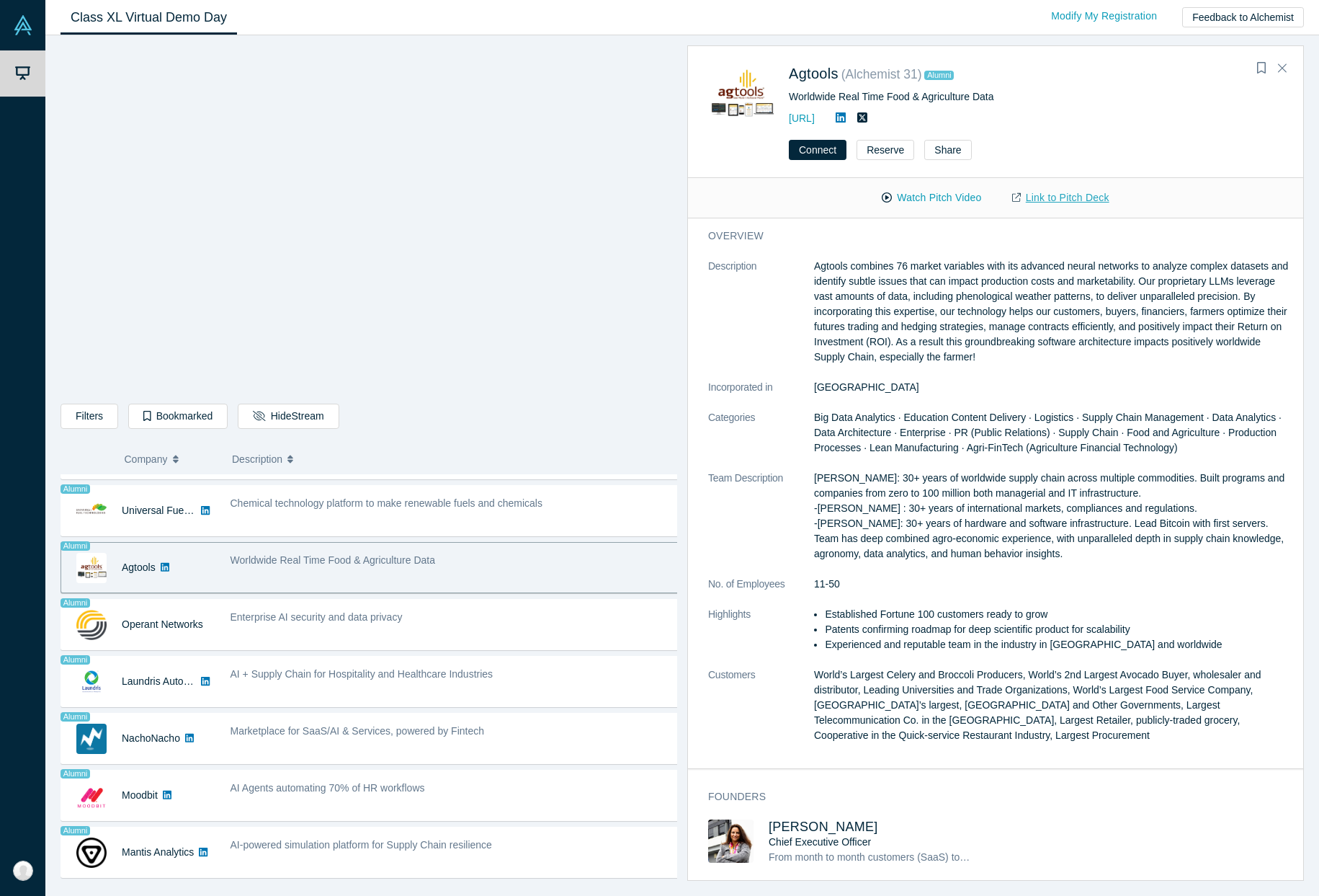
click at [1083, 191] on link "Link to Pitch Deck" at bounding box center [1061, 197] width 128 height 25
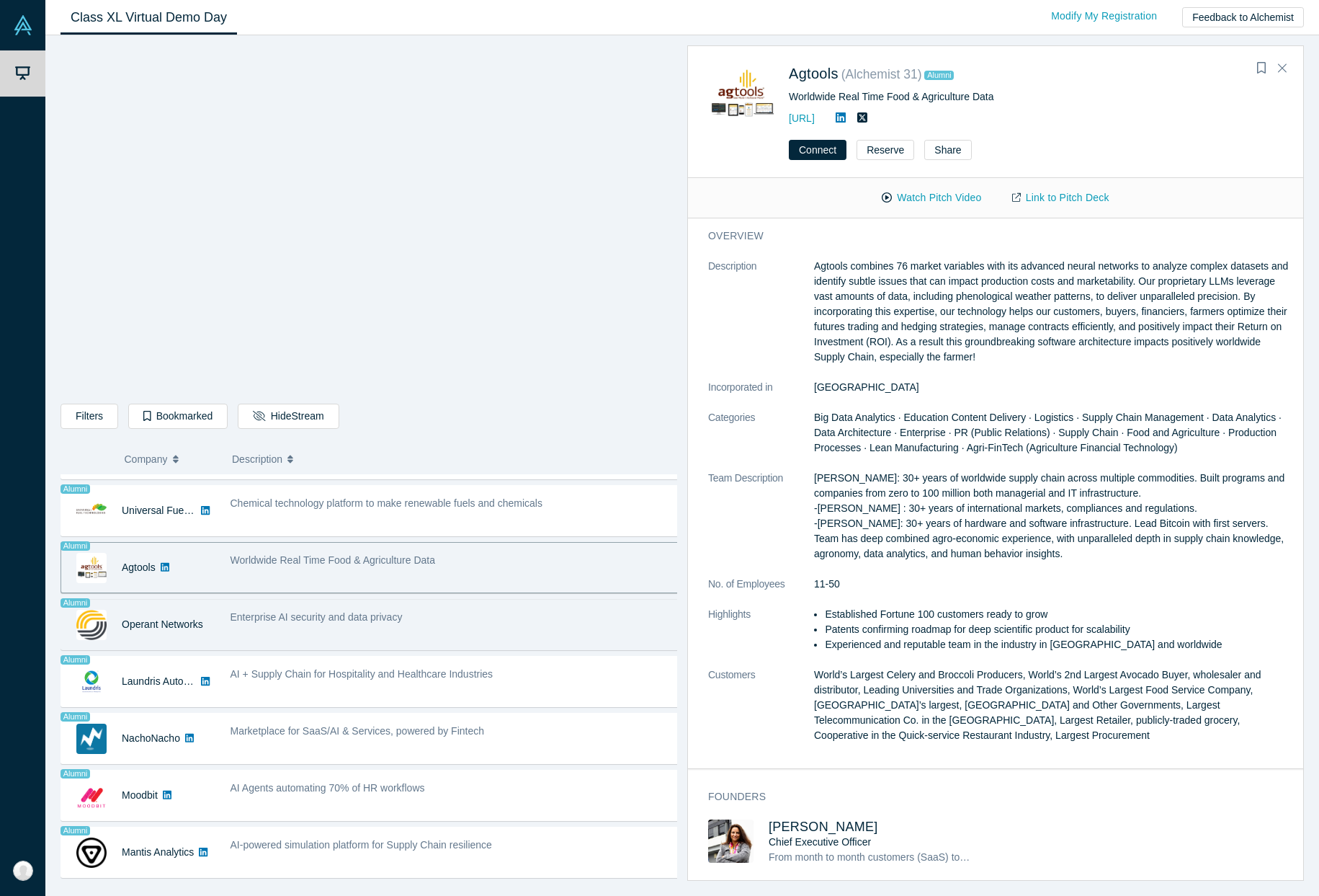
click at [341, 618] on span "Enterprise AI security and data privacy" at bounding box center [317, 616] width 173 height 11
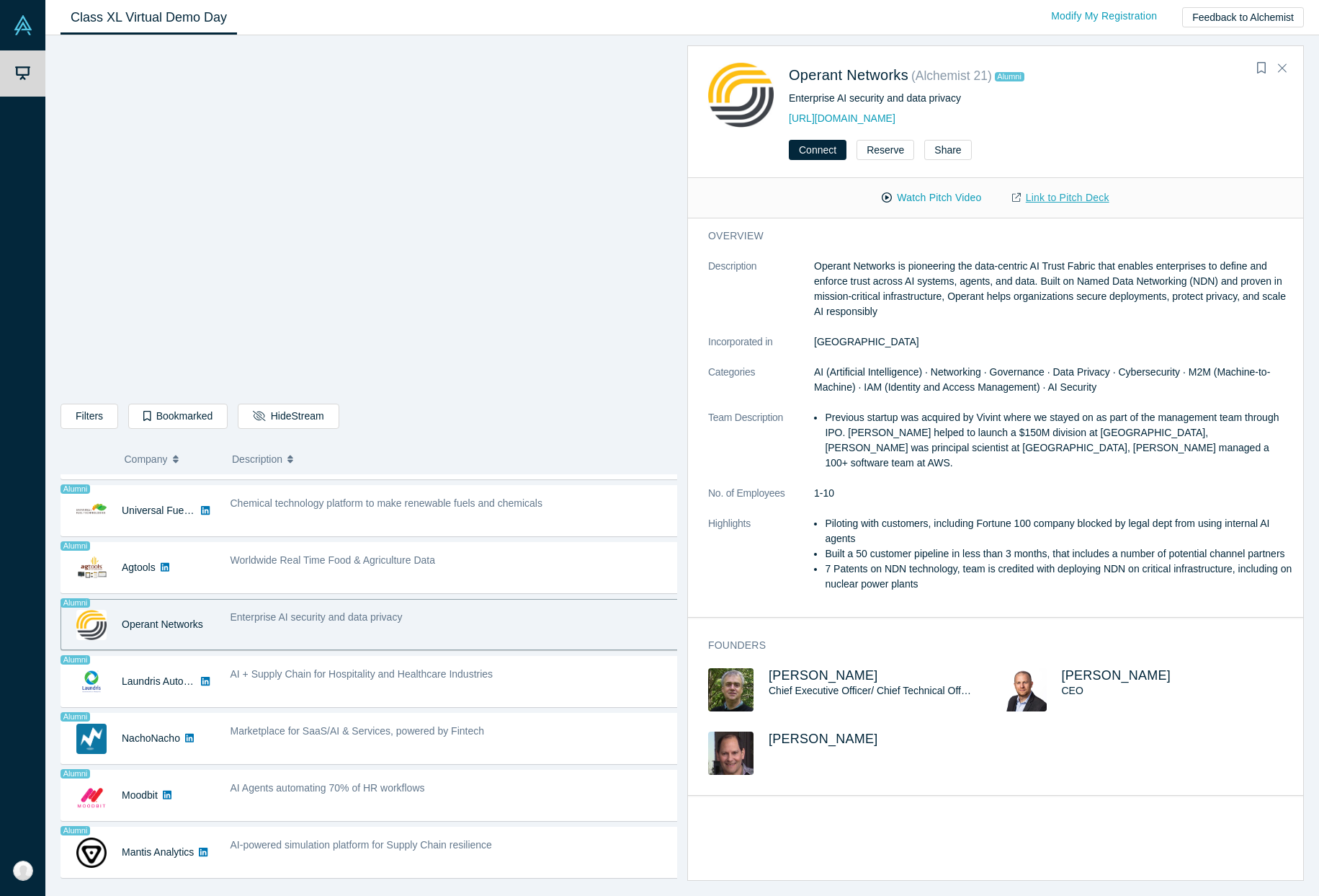
click at [1057, 188] on link "Link to Pitch Deck" at bounding box center [1061, 197] width 128 height 25
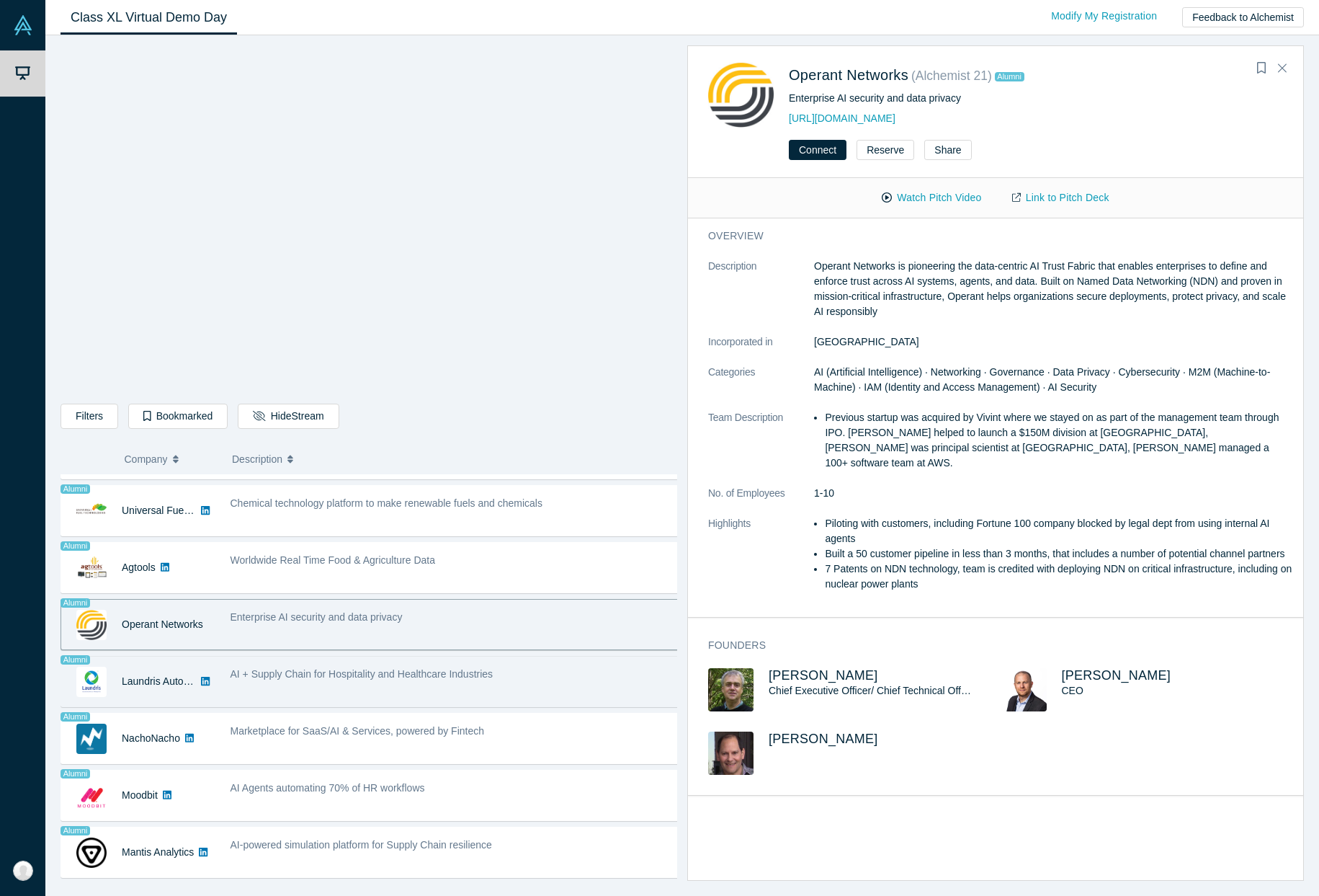
click at [408, 665] on div "AI + Supply Chain for Hospitality and Healthcare Industries" at bounding box center [454, 681] width 464 height 45
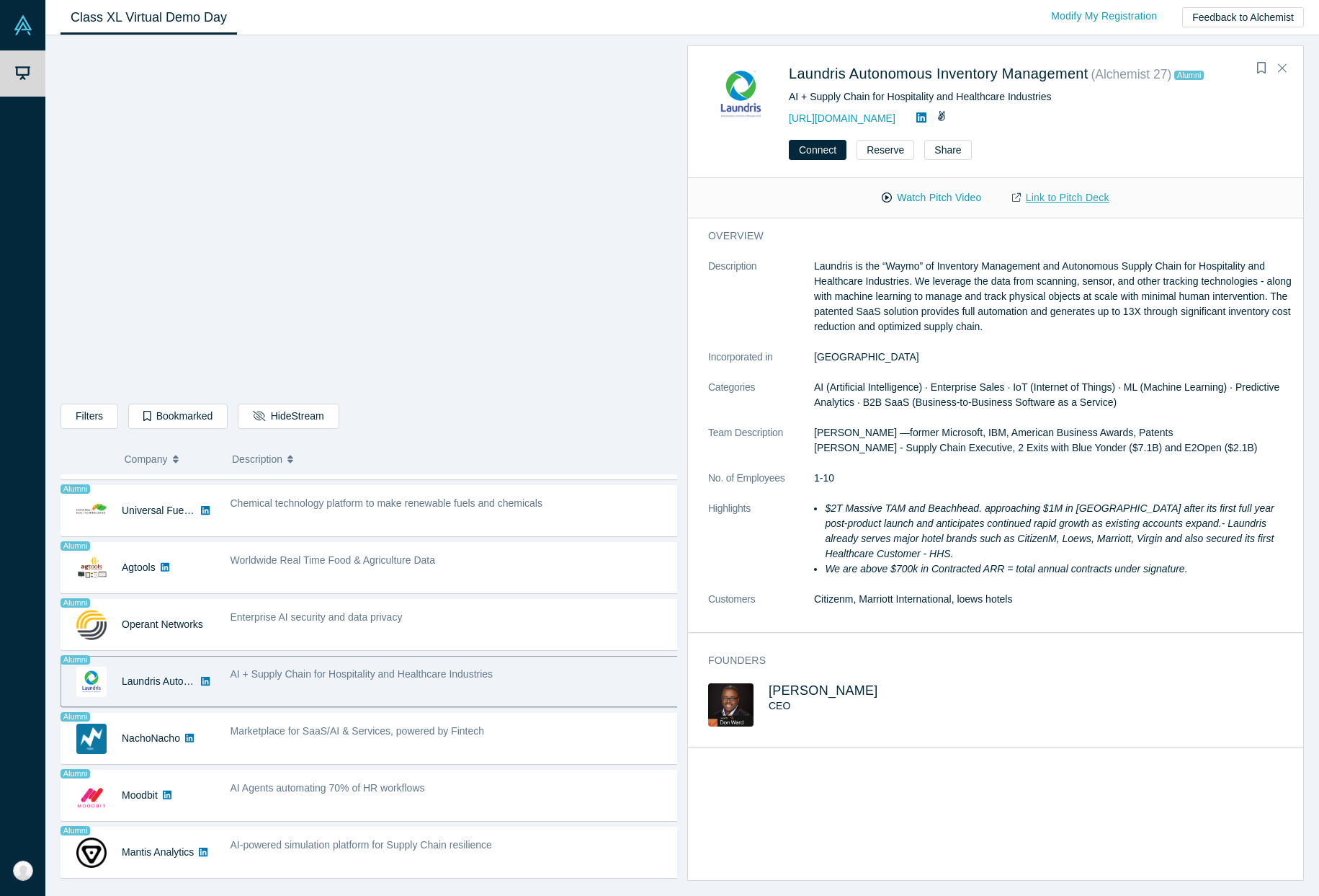
click at [1100, 194] on link "Link to Pitch Deck" at bounding box center [1061, 197] width 128 height 25
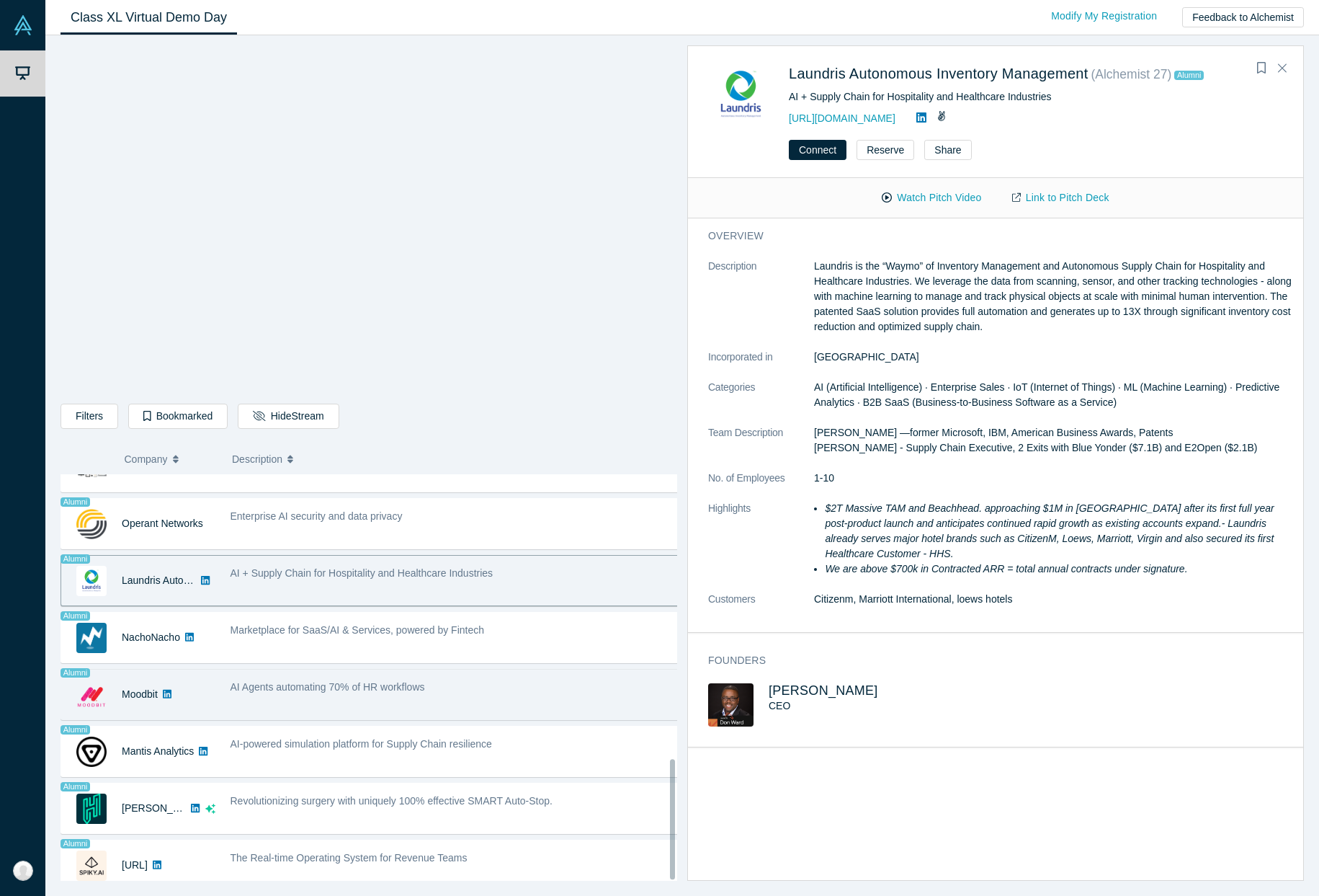
scroll to position [960, 0]
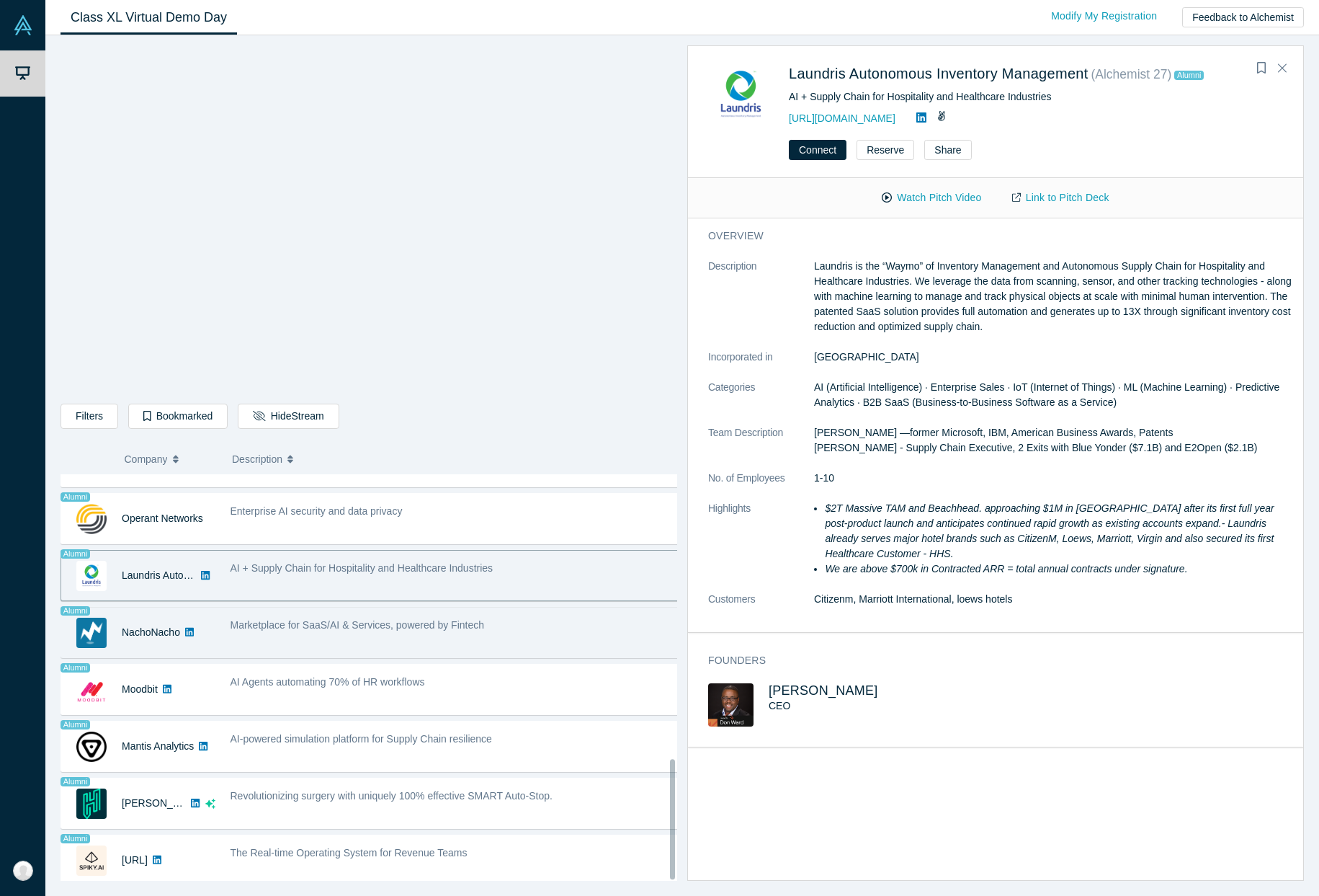
click at [367, 619] on span "Marketplace for SaaS/AI & Services, powered by Fintech" at bounding box center [357, 625] width 254 height 11
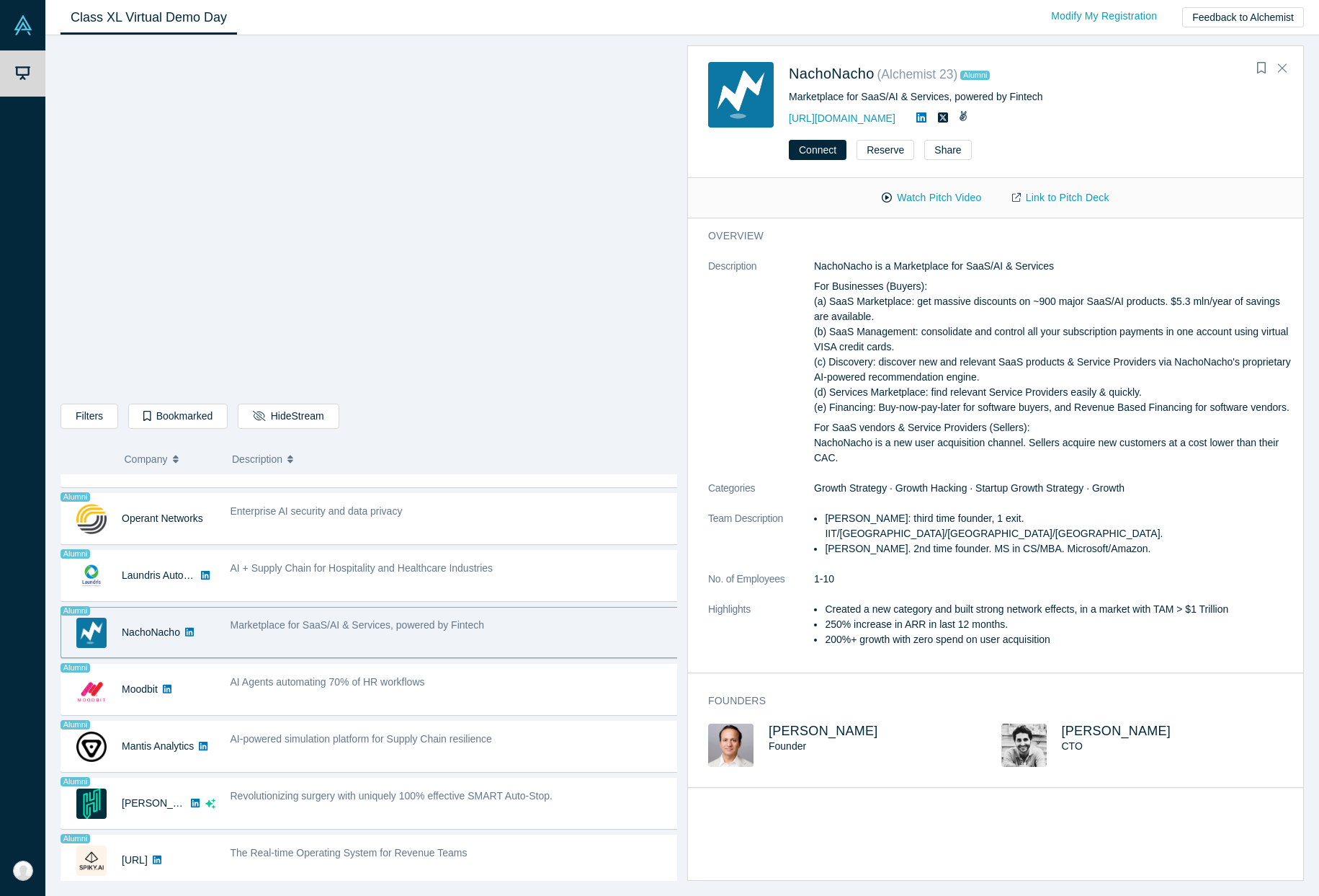
click at [1065, 198] on link "Link to Pitch Deck" at bounding box center [1061, 197] width 128 height 25
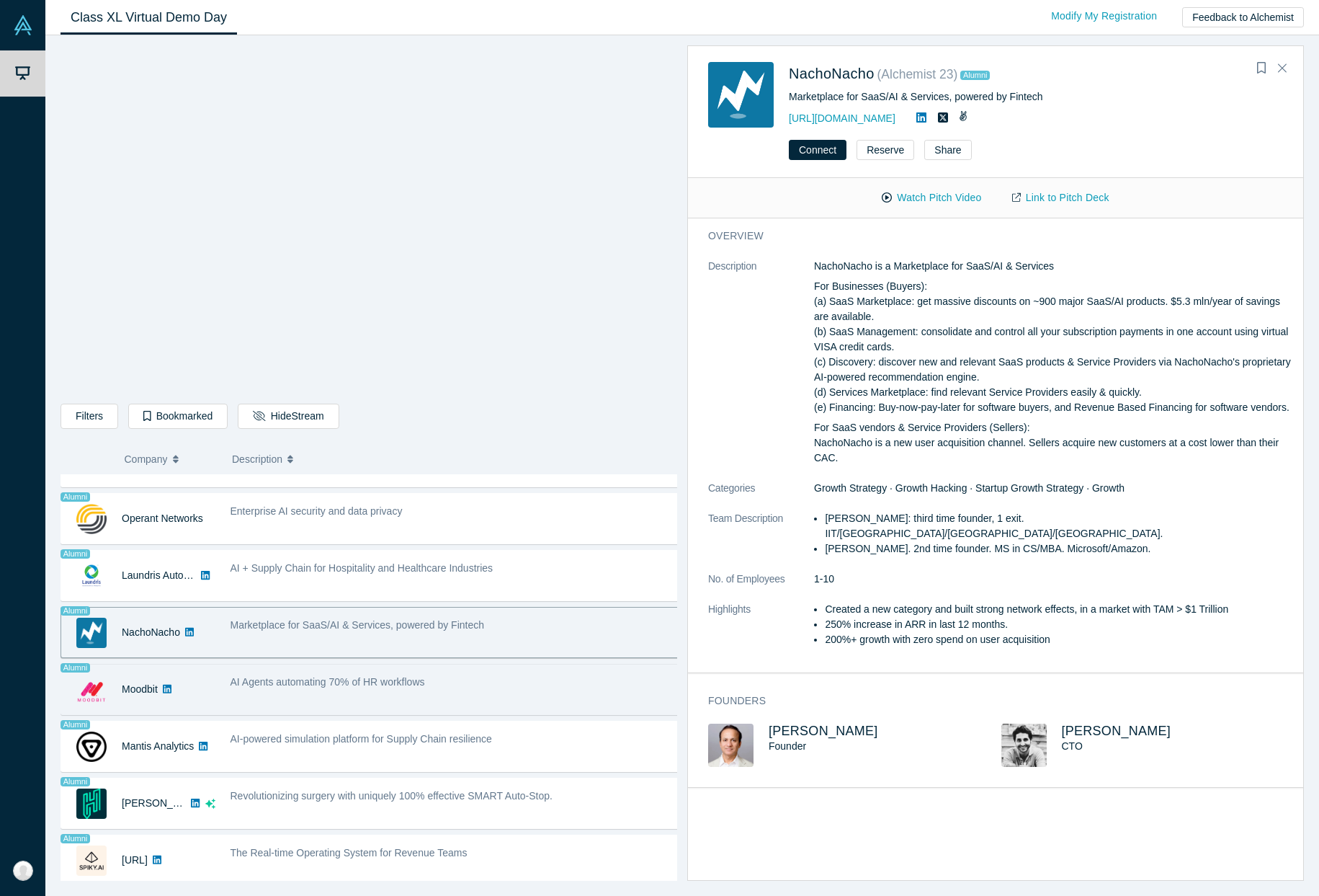
click at [387, 686] on div "AI Agents automating 70% of HR workflows" at bounding box center [454, 689] width 464 height 45
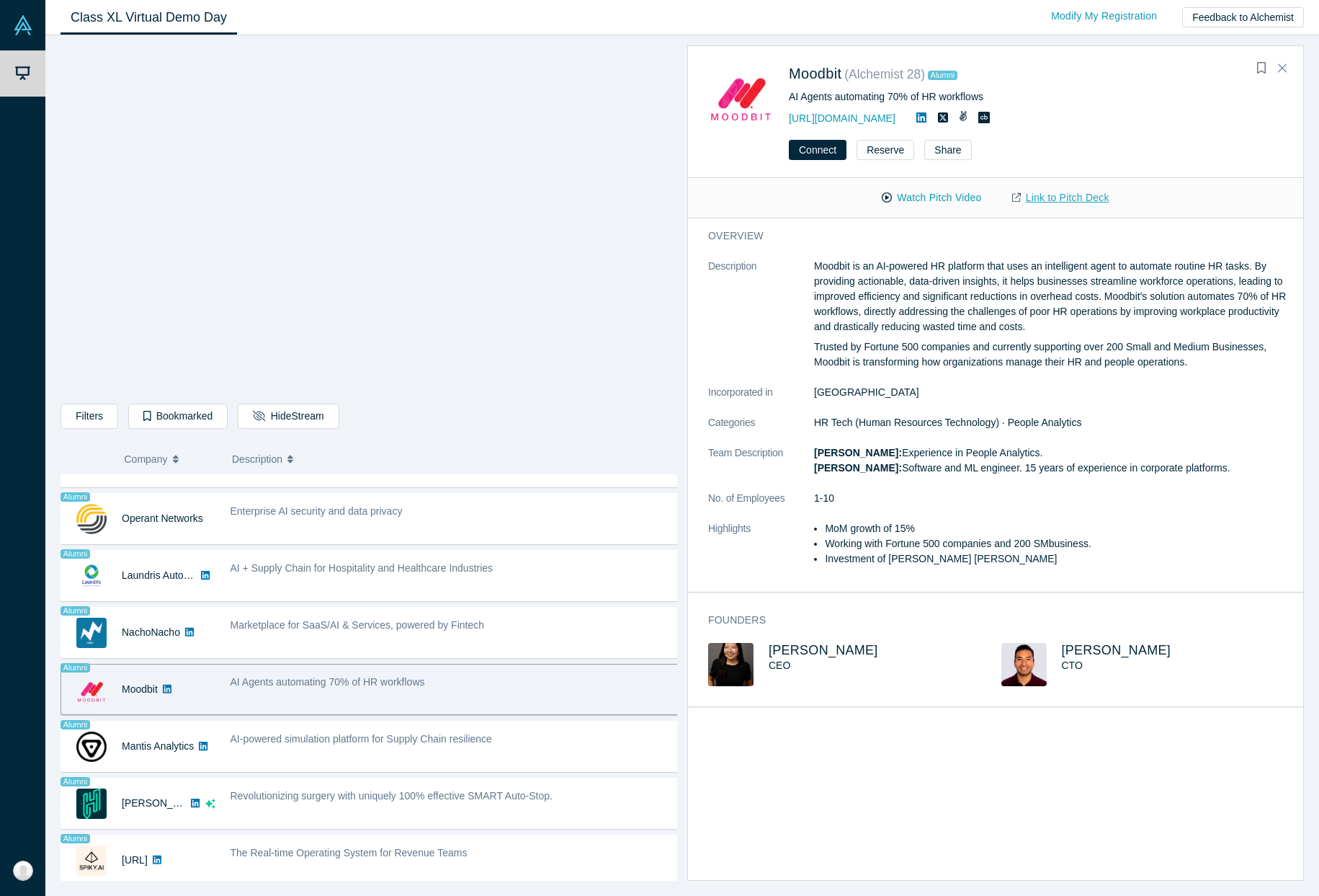
click at [1054, 199] on link "Link to Pitch Deck" at bounding box center [1061, 197] width 128 height 25
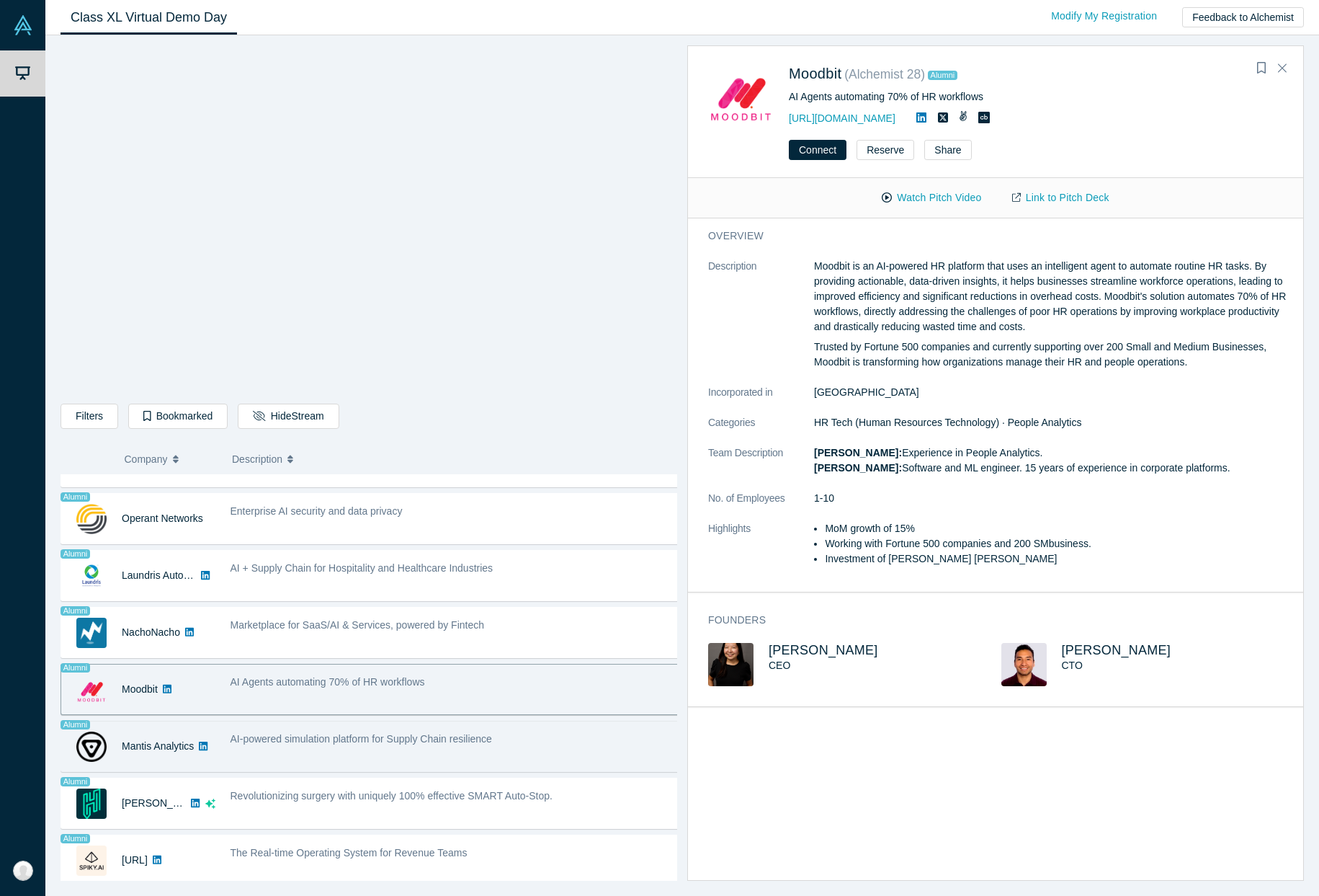
click at [276, 748] on div "AI-powered simulation platform for Supply Chain resilience" at bounding box center [454, 746] width 464 height 45
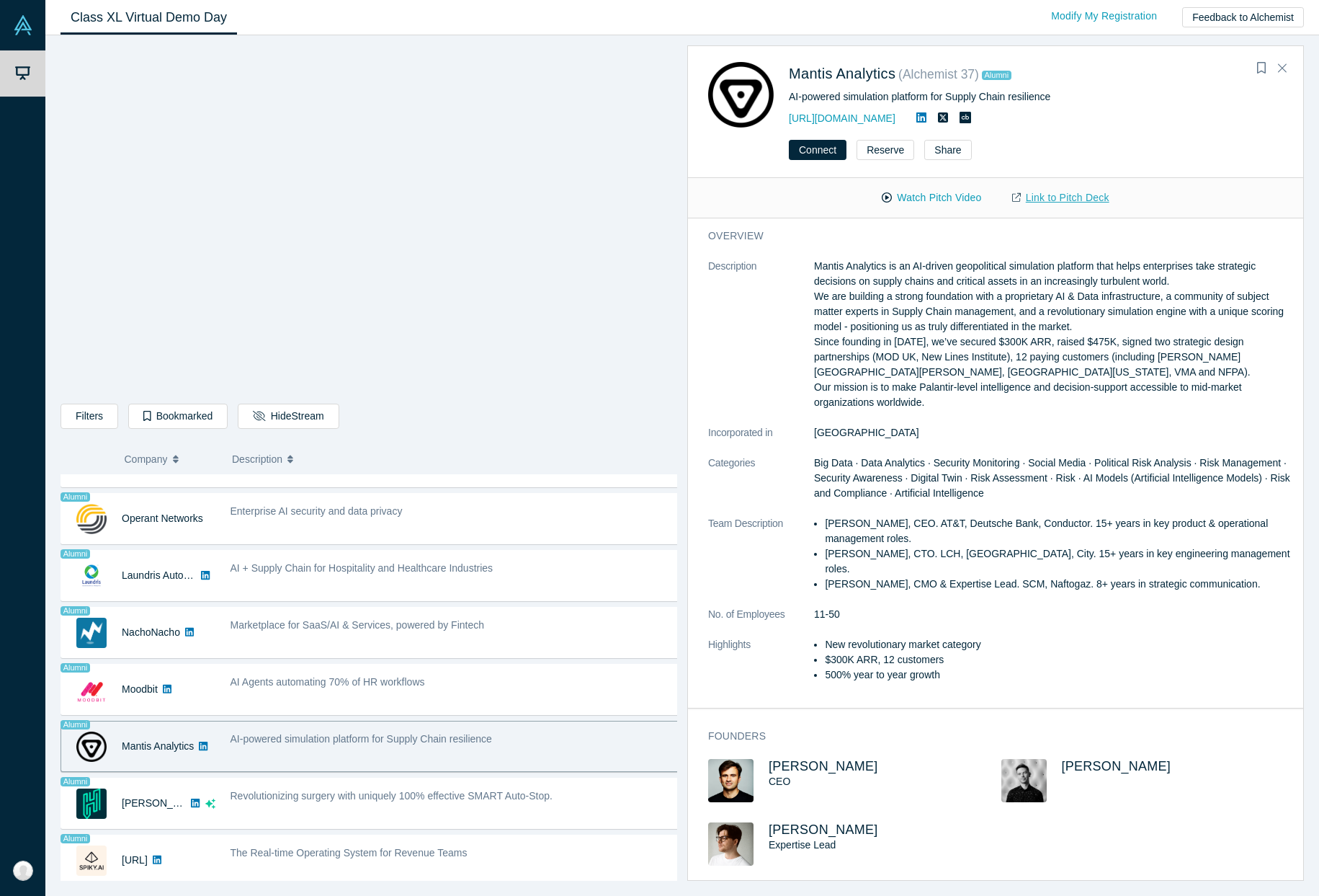
click at [1027, 201] on link "Link to Pitch Deck" at bounding box center [1061, 197] width 128 height 25
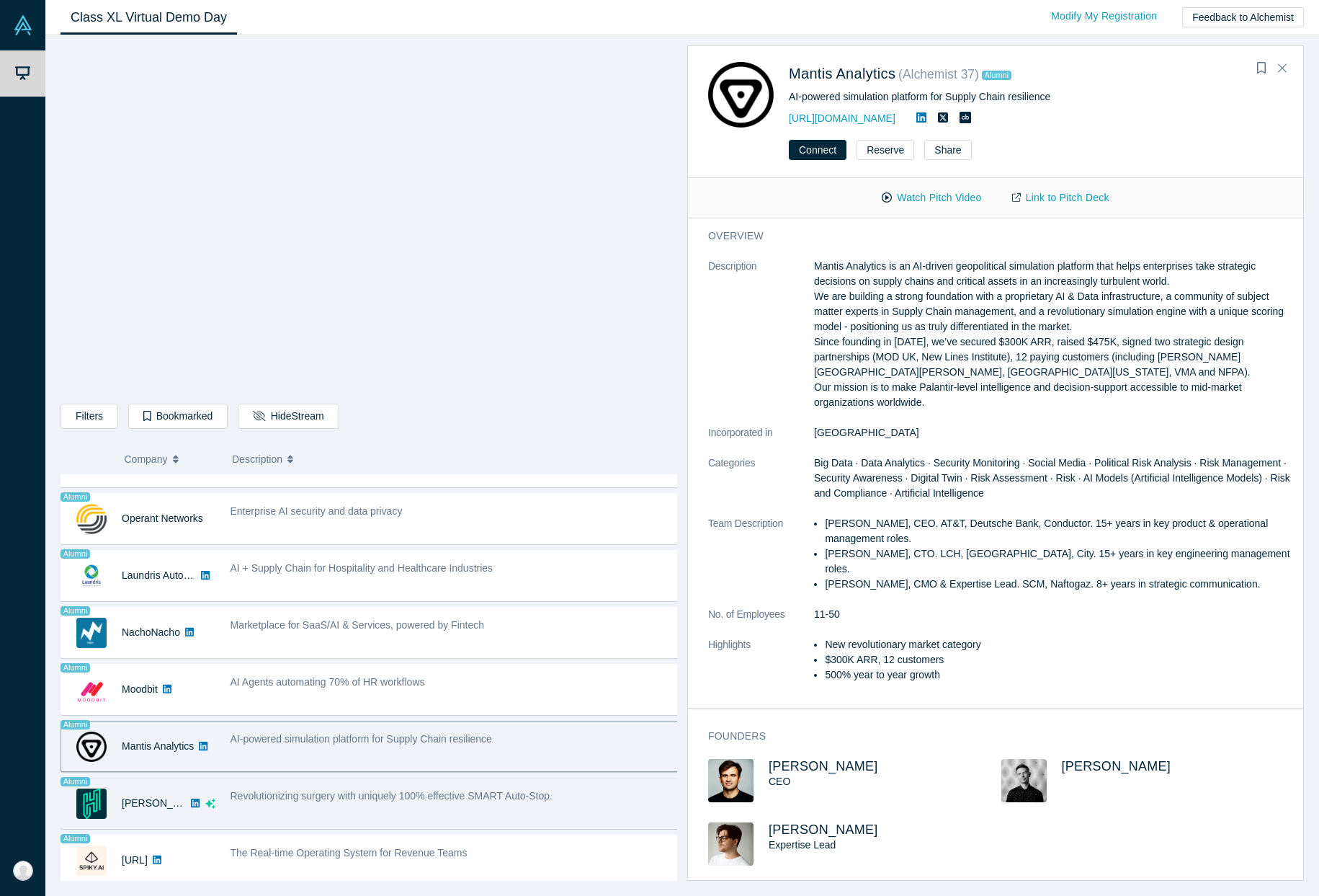
click at [217, 794] on div "Alumni [PERSON_NAME] Surgical" at bounding box center [142, 803] width 161 height 50
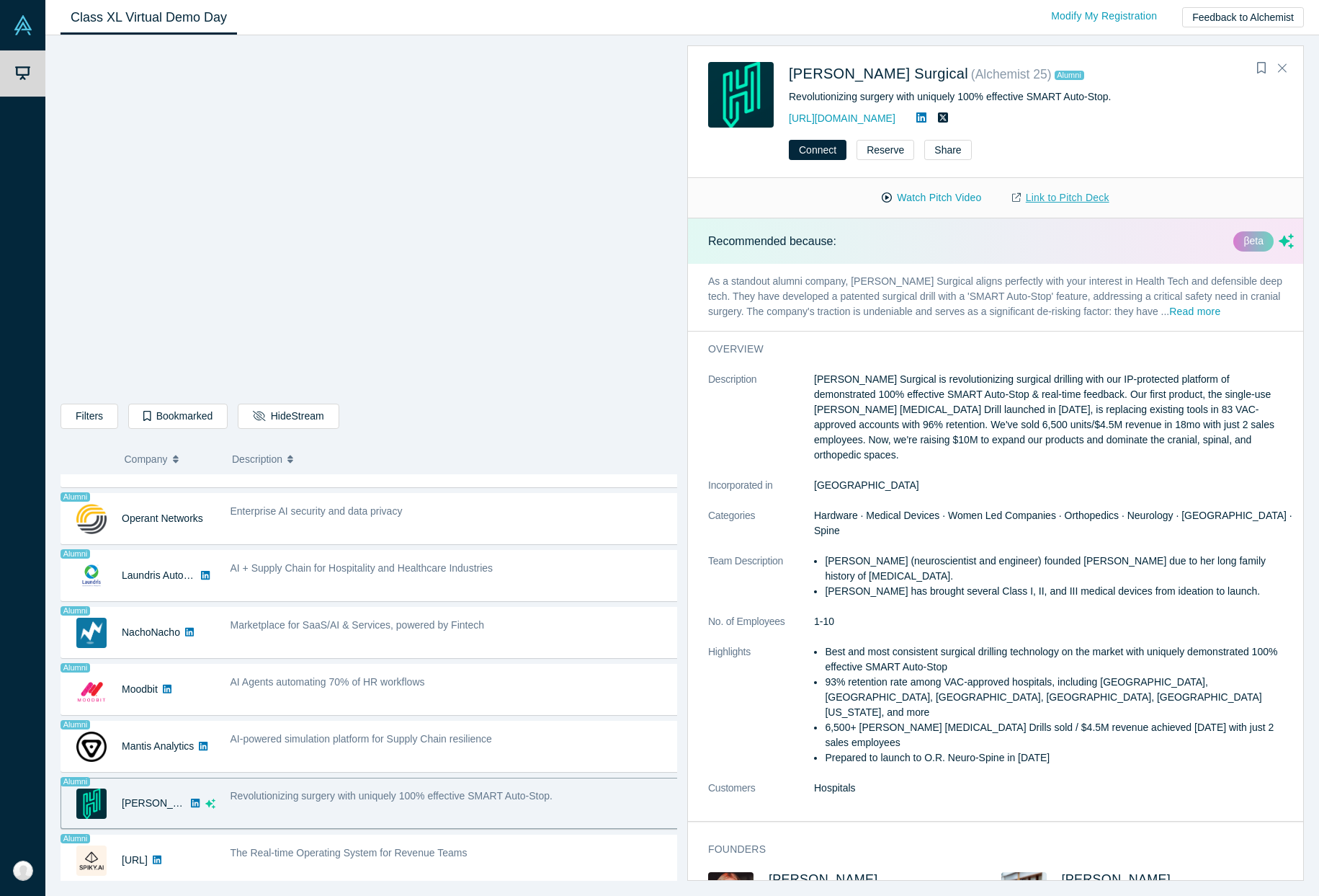
click at [1092, 195] on link "Link to Pitch Deck" at bounding box center [1061, 197] width 128 height 25
click at [927, 24] on div "Class XL Virtual Demo Day Livestream starts in 0-1 days 0-7 hr 0-53 min Modify …" at bounding box center [682, 18] width 1274 height 36
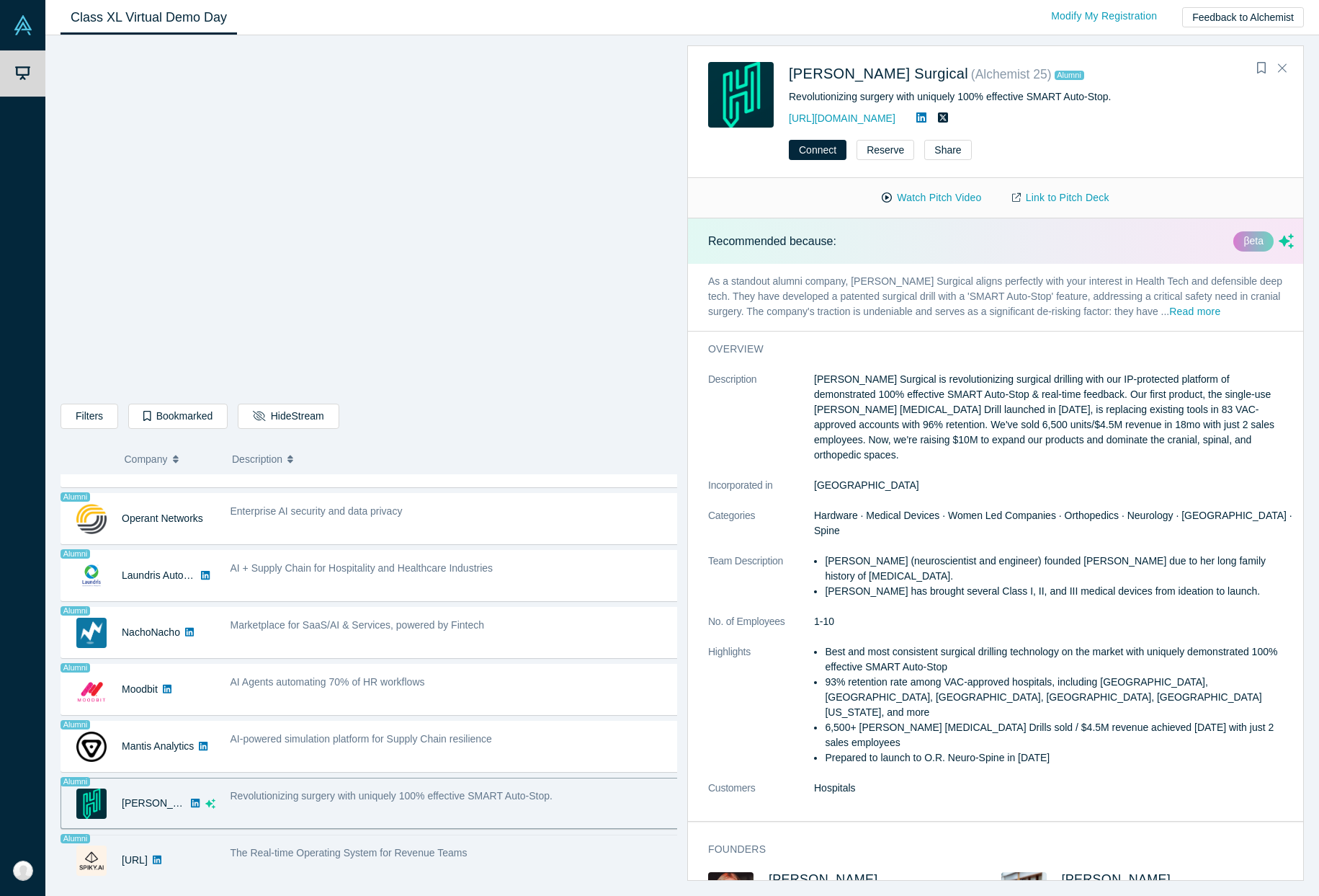
click at [356, 838] on div "The Real-time Operating System for Revenue Teams" at bounding box center [454, 860] width 464 height 45
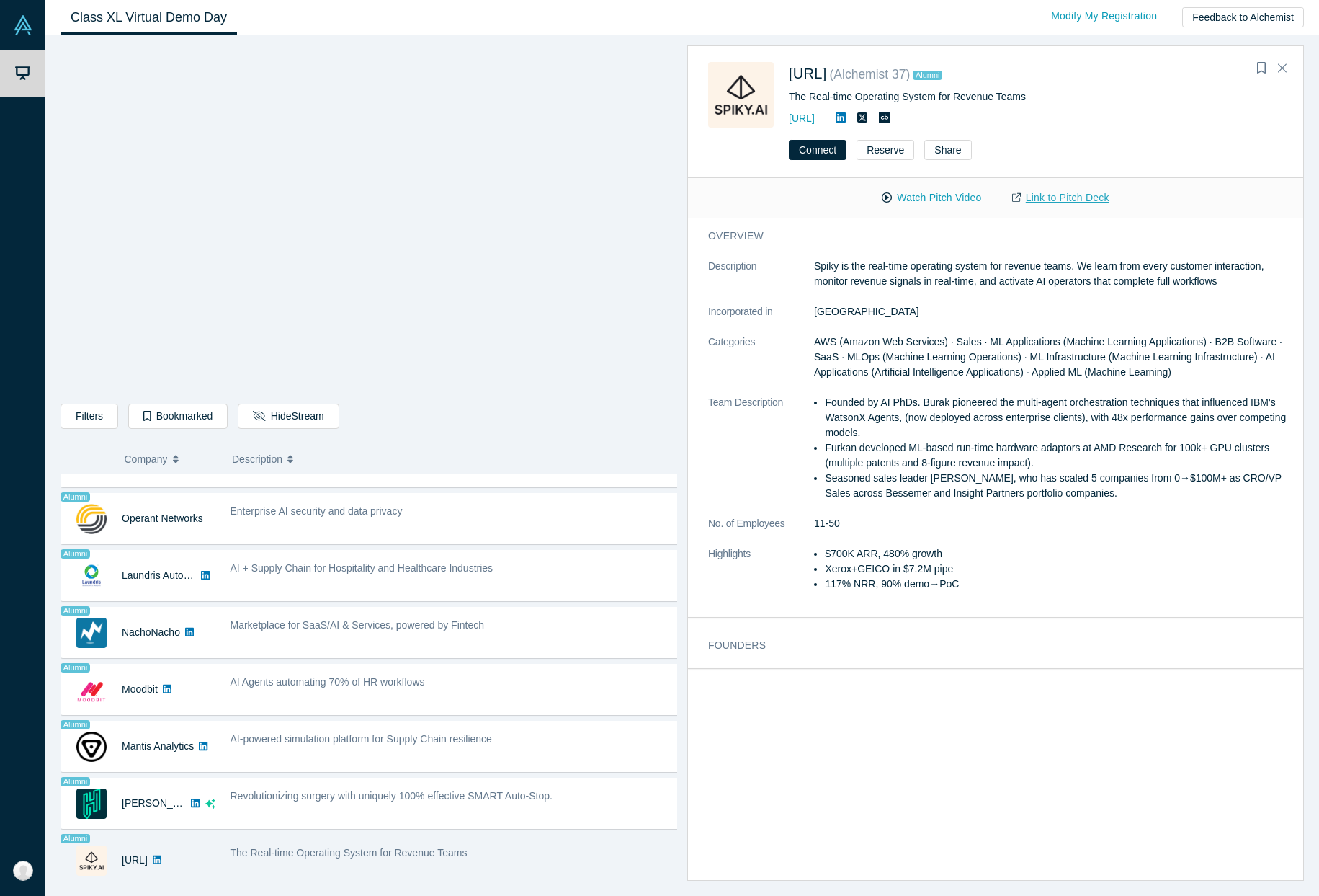
click at [1030, 197] on link "Link to Pitch Deck" at bounding box center [1061, 197] width 128 height 25
click at [943, 459] on li "Furkan developed ML-based run-time hardware adaptors at AMD Research for 100k+ …" at bounding box center [1059, 455] width 469 height 30
